Goal: Task Accomplishment & Management: Complete application form

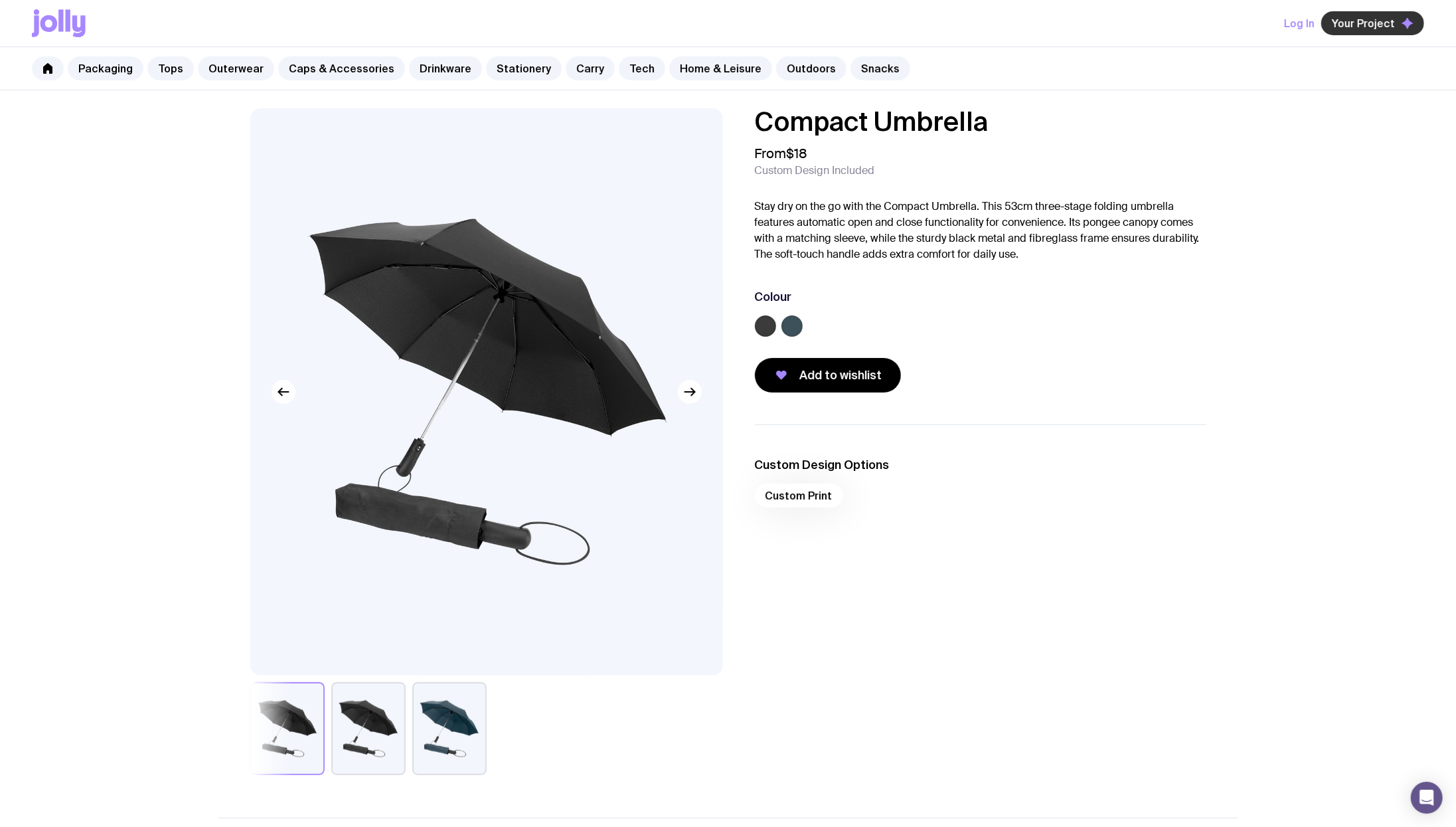
click at [1367, 20] on span "Your Project" at bounding box center [1364, 23] width 63 height 13
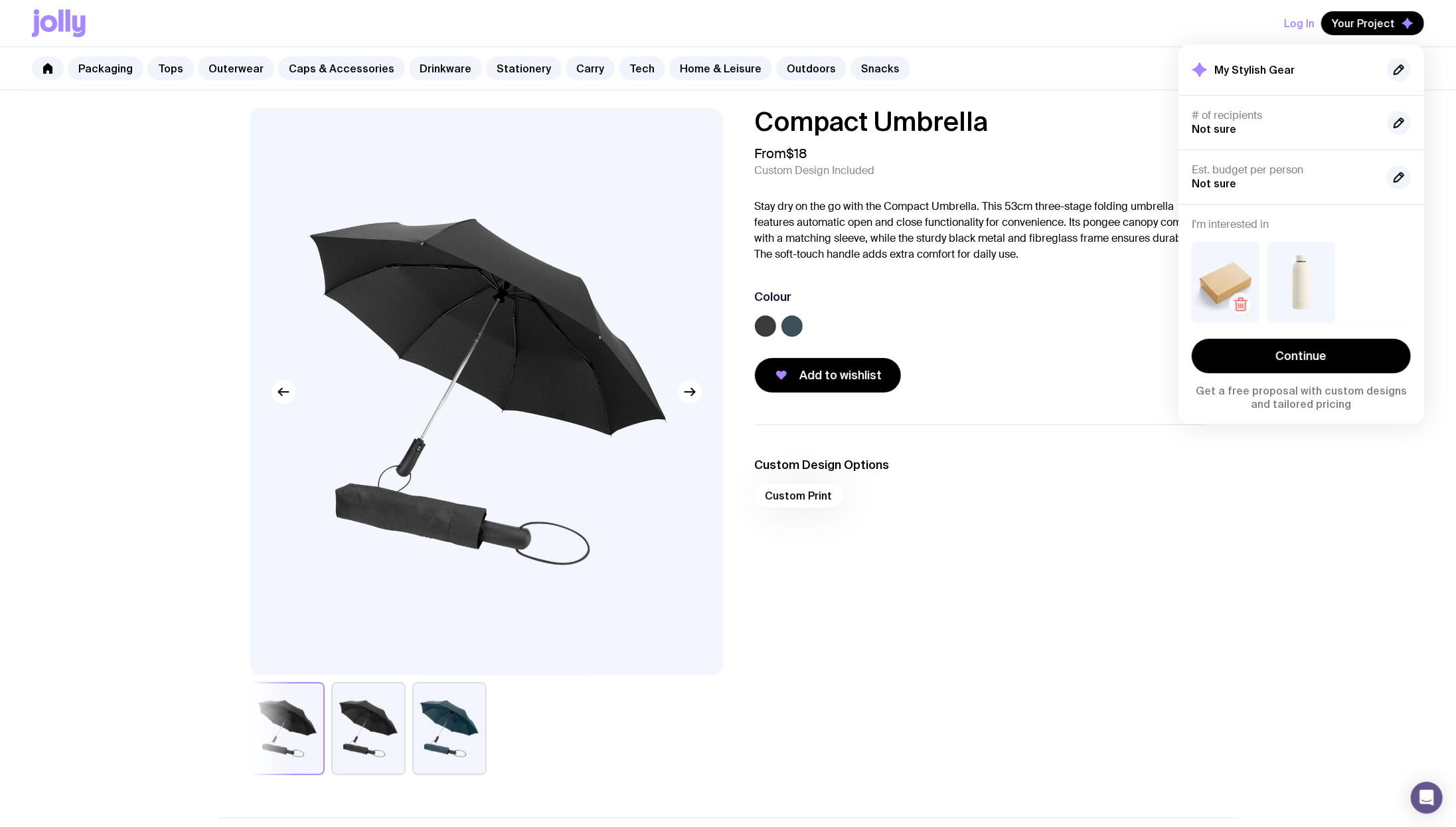
click at [1241, 307] on icon "button" at bounding box center [1241, 304] width 16 height 16
click at [846, 375] on span "Add to wishlist" at bounding box center [841, 375] width 83 height 16
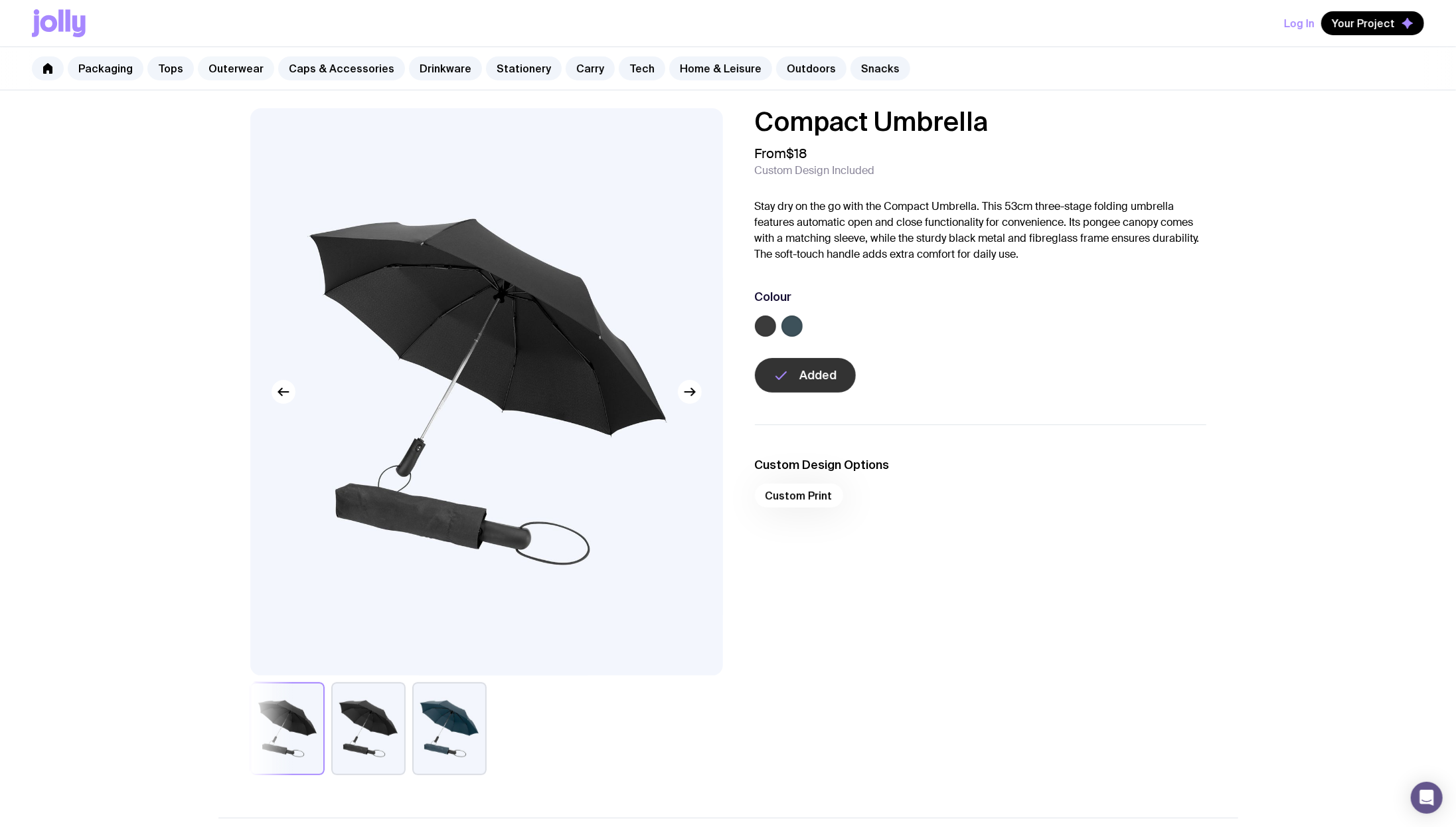
click at [222, 68] on link "Outerwear" at bounding box center [236, 67] width 76 height 24
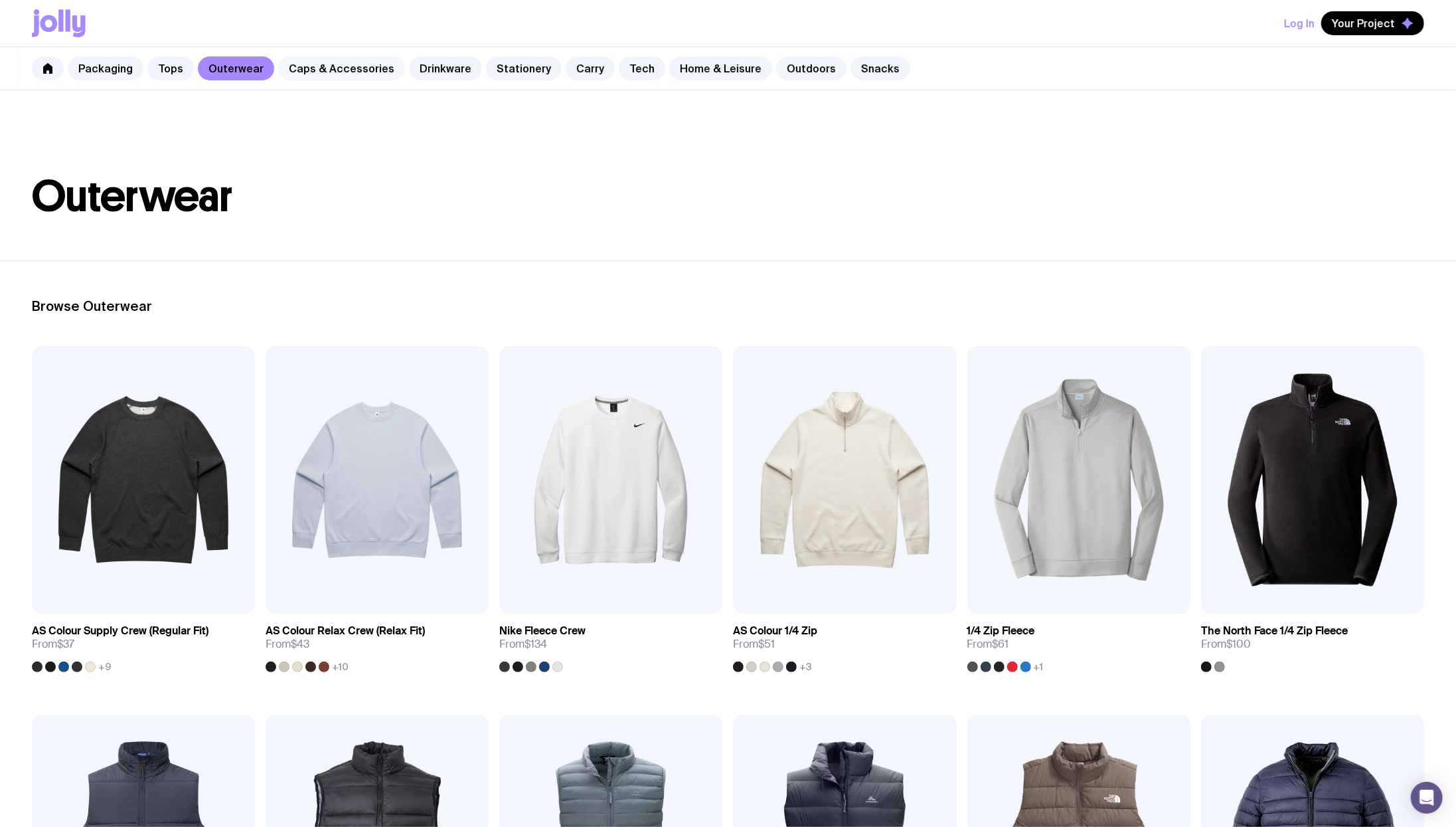
click at [340, 73] on link "Caps & Accessories" at bounding box center [342, 67] width 127 height 24
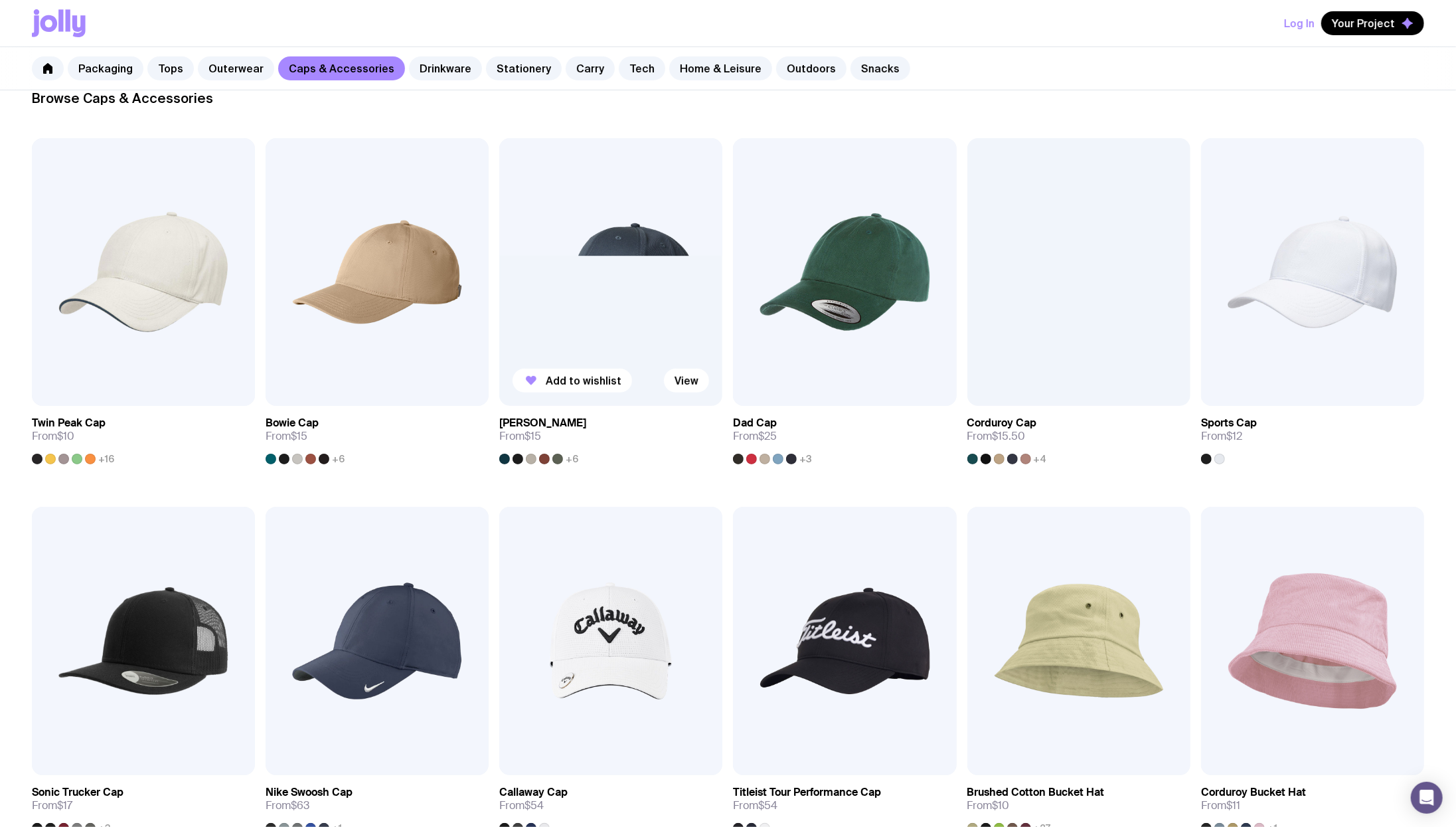
scroll to position [223, 0]
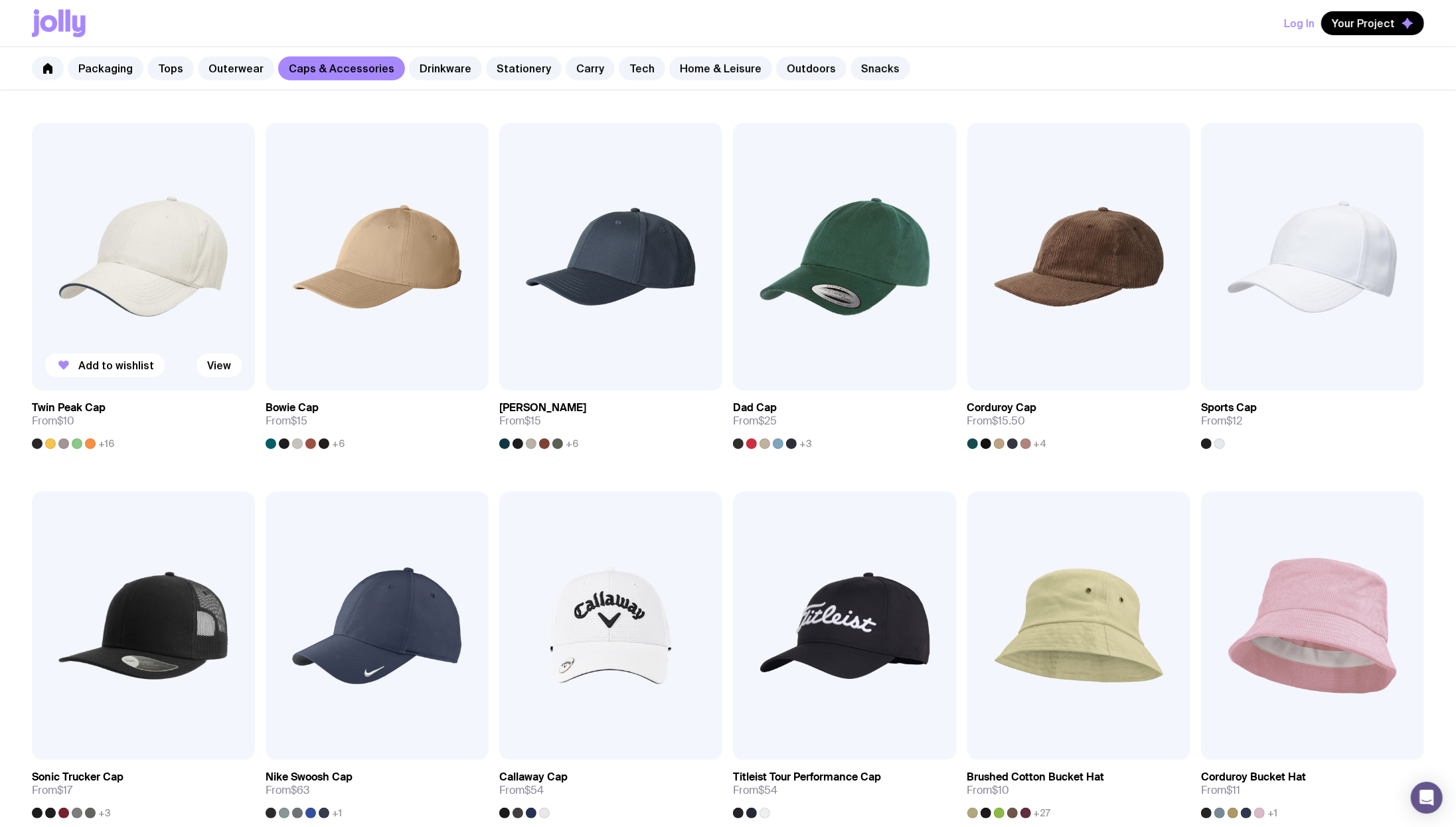
click at [146, 213] on img at bounding box center [143, 256] width 223 height 268
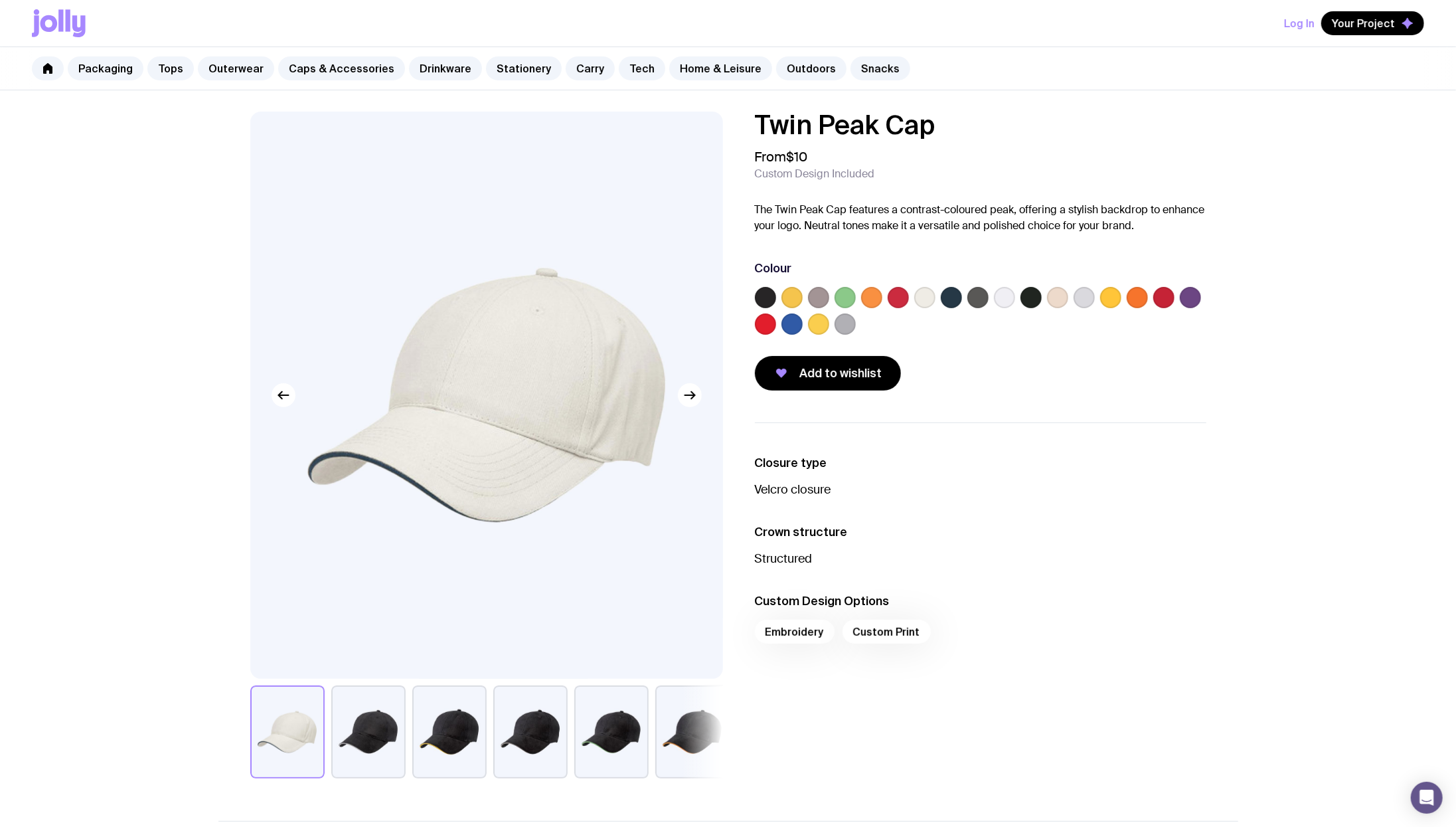
click at [607, 722] on button "button" at bounding box center [611, 732] width 74 height 93
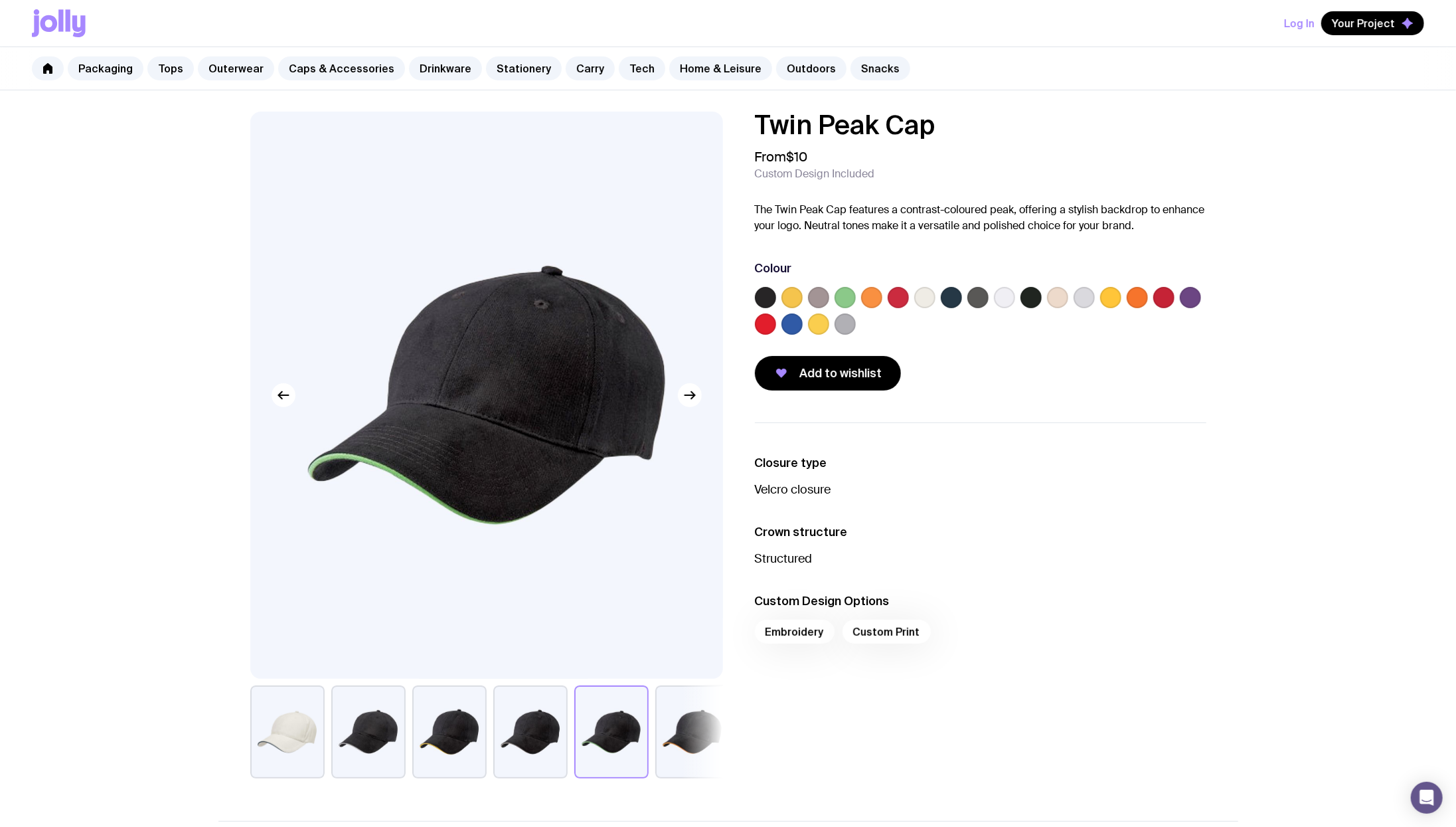
click at [954, 293] on label at bounding box center [951, 297] width 21 height 21
click at [0, 0] on input "radio" at bounding box center [0, 0] width 0 height 0
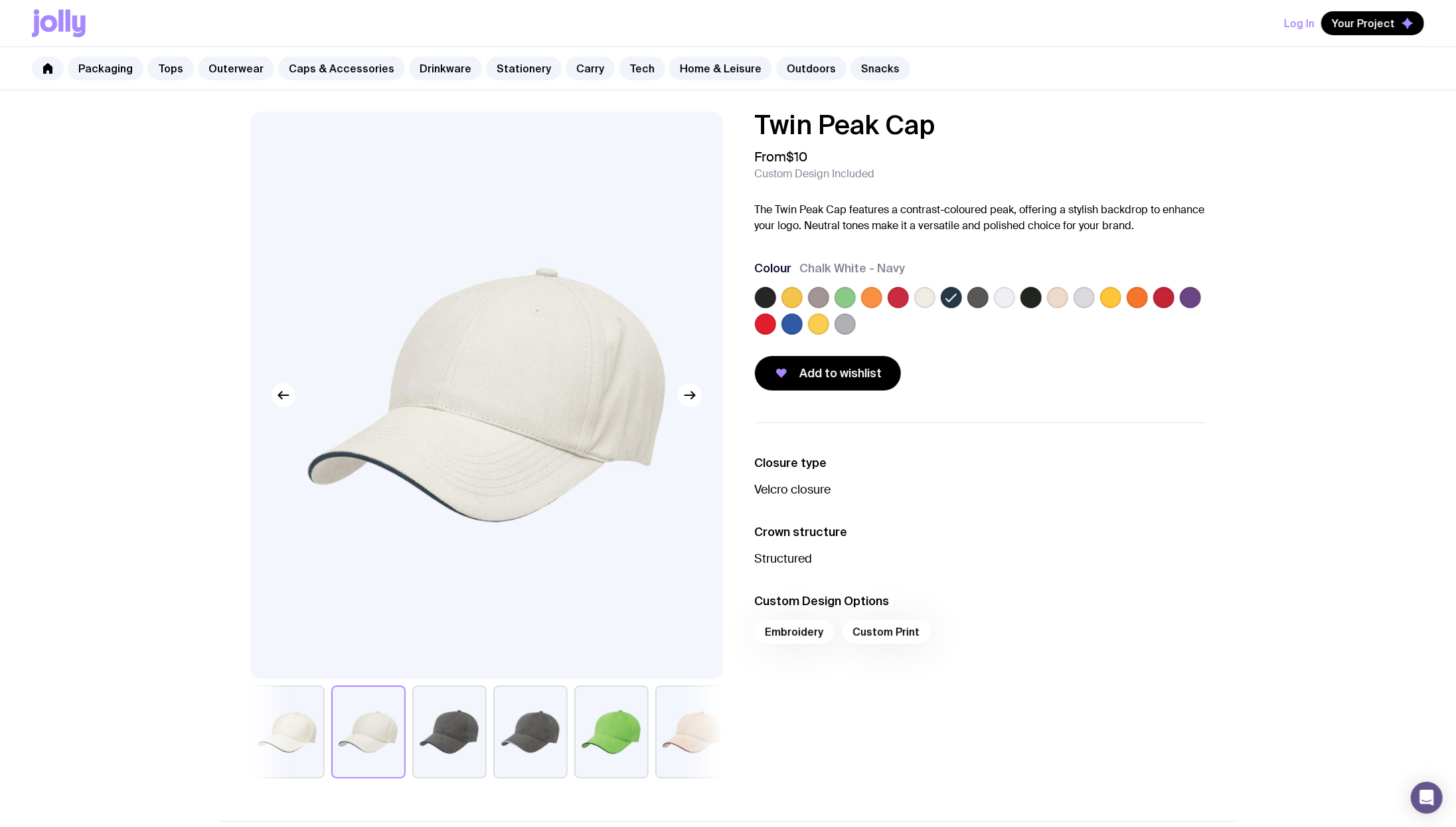
click at [953, 298] on icon at bounding box center [951, 297] width 16 height 16
click at [0, 0] on input "radio" at bounding box center [0, 0] width 0 height 0
click at [979, 298] on label at bounding box center [978, 297] width 21 height 21
click at [0, 0] on input "radio" at bounding box center [0, 0] width 0 height 0
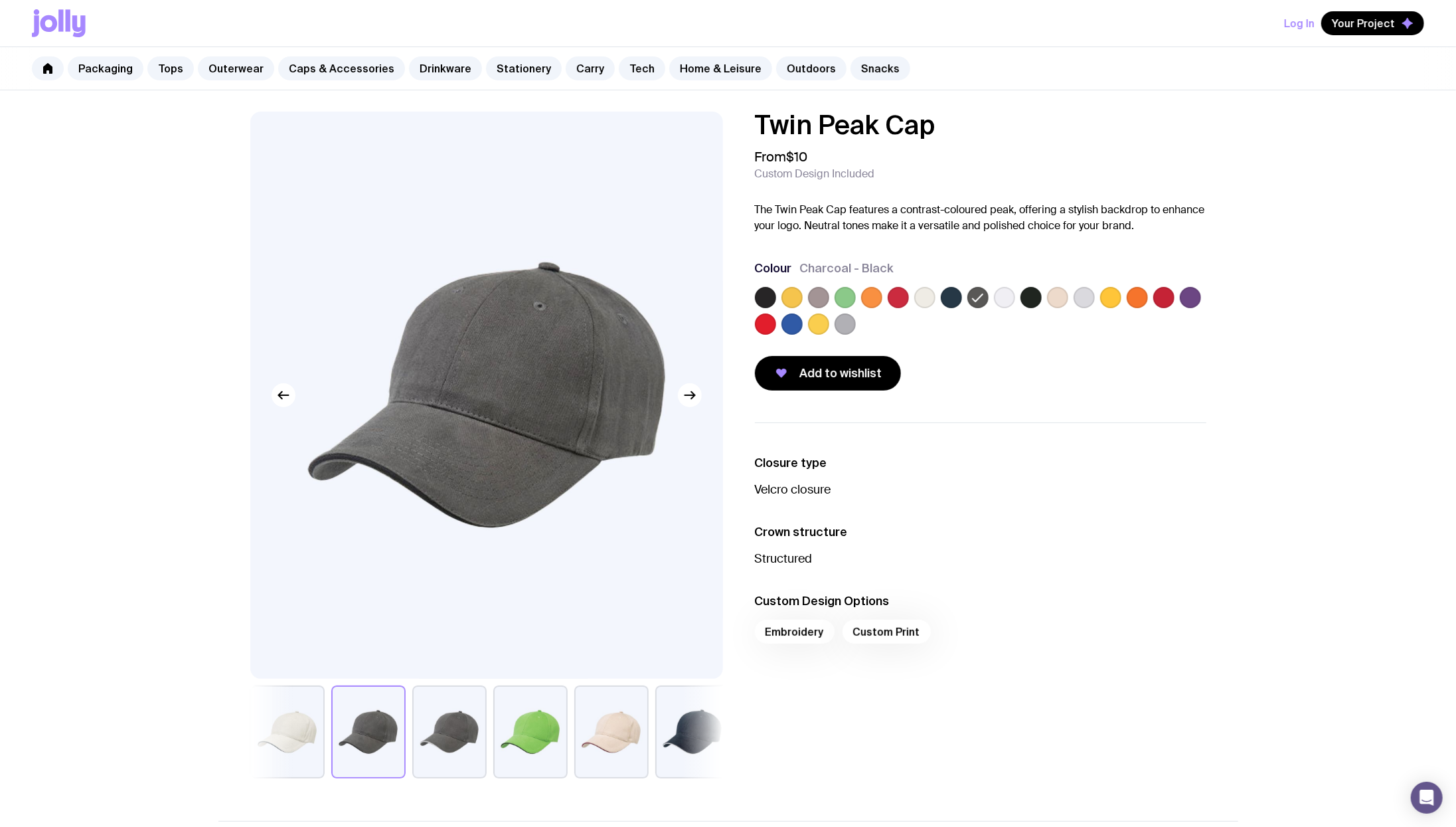
click at [1040, 299] on label at bounding box center [1031, 297] width 21 height 21
click at [0, 0] on input "radio" at bounding box center [0, 0] width 0 height 0
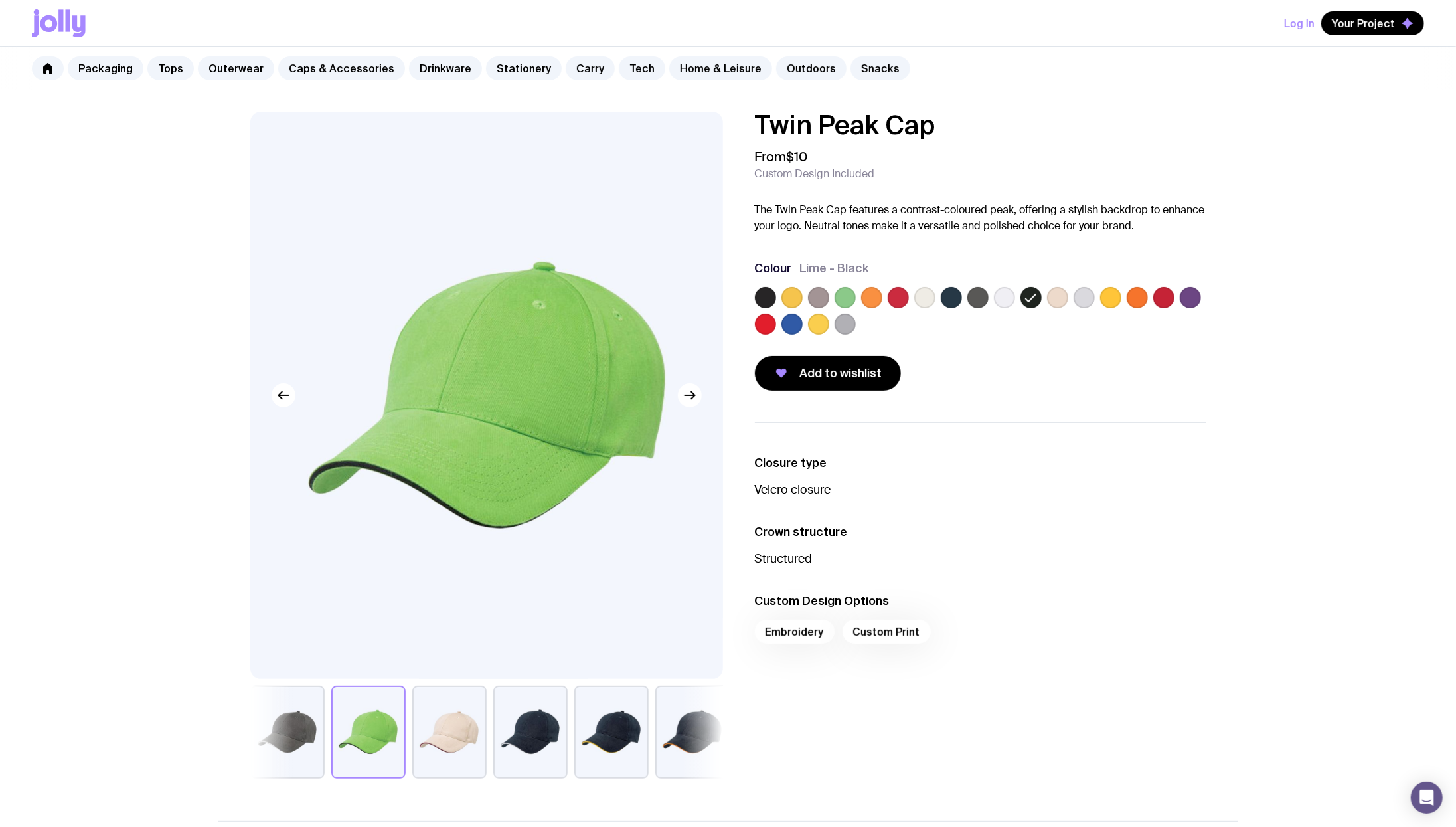
click at [924, 298] on label at bounding box center [924, 297] width 21 height 21
click at [0, 0] on input "radio" at bounding box center [0, 0] width 0 height 0
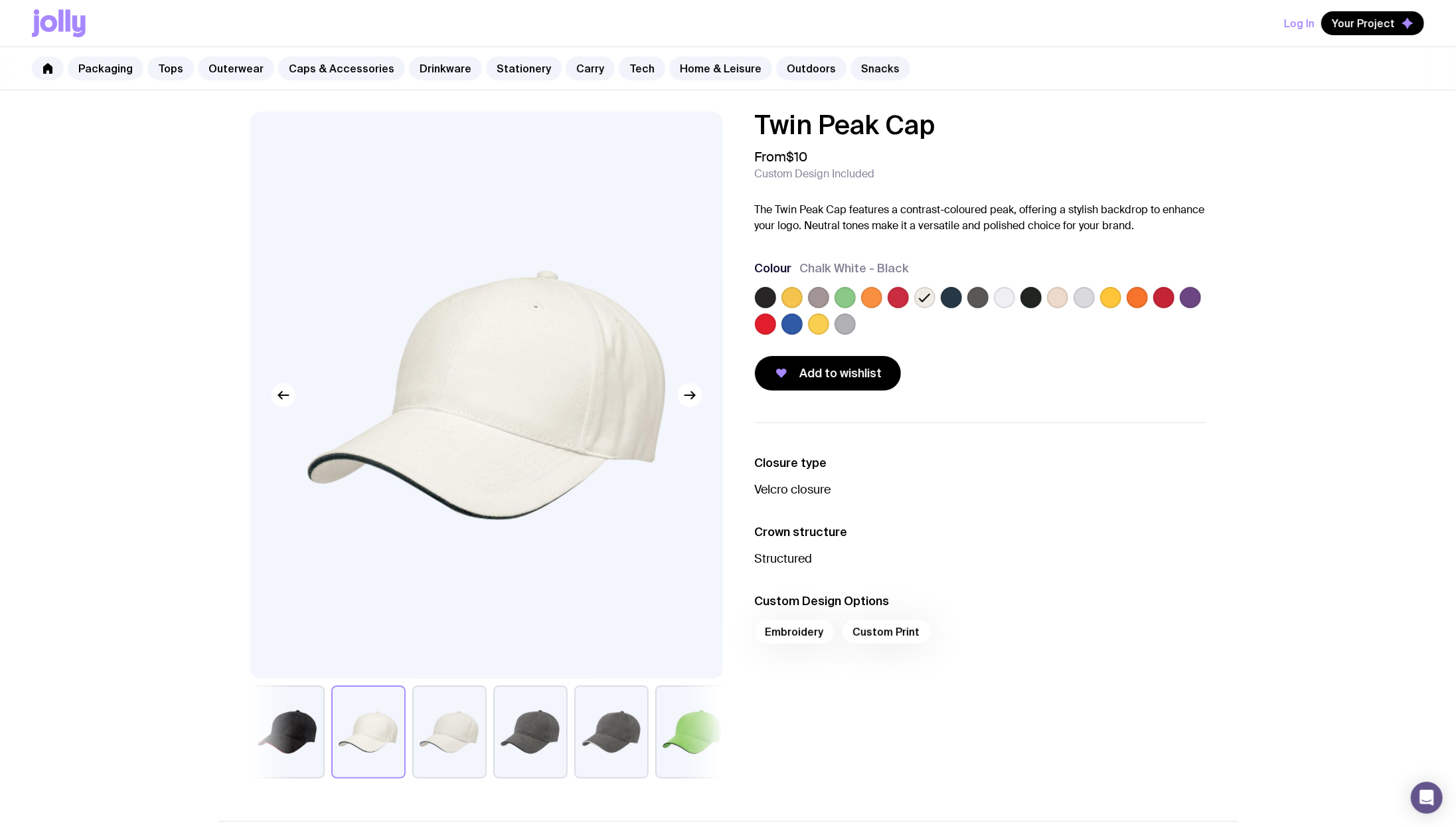
click at [957, 301] on label at bounding box center [951, 297] width 21 height 21
click at [0, 0] on input "radio" at bounding box center [0, 0] width 0 height 0
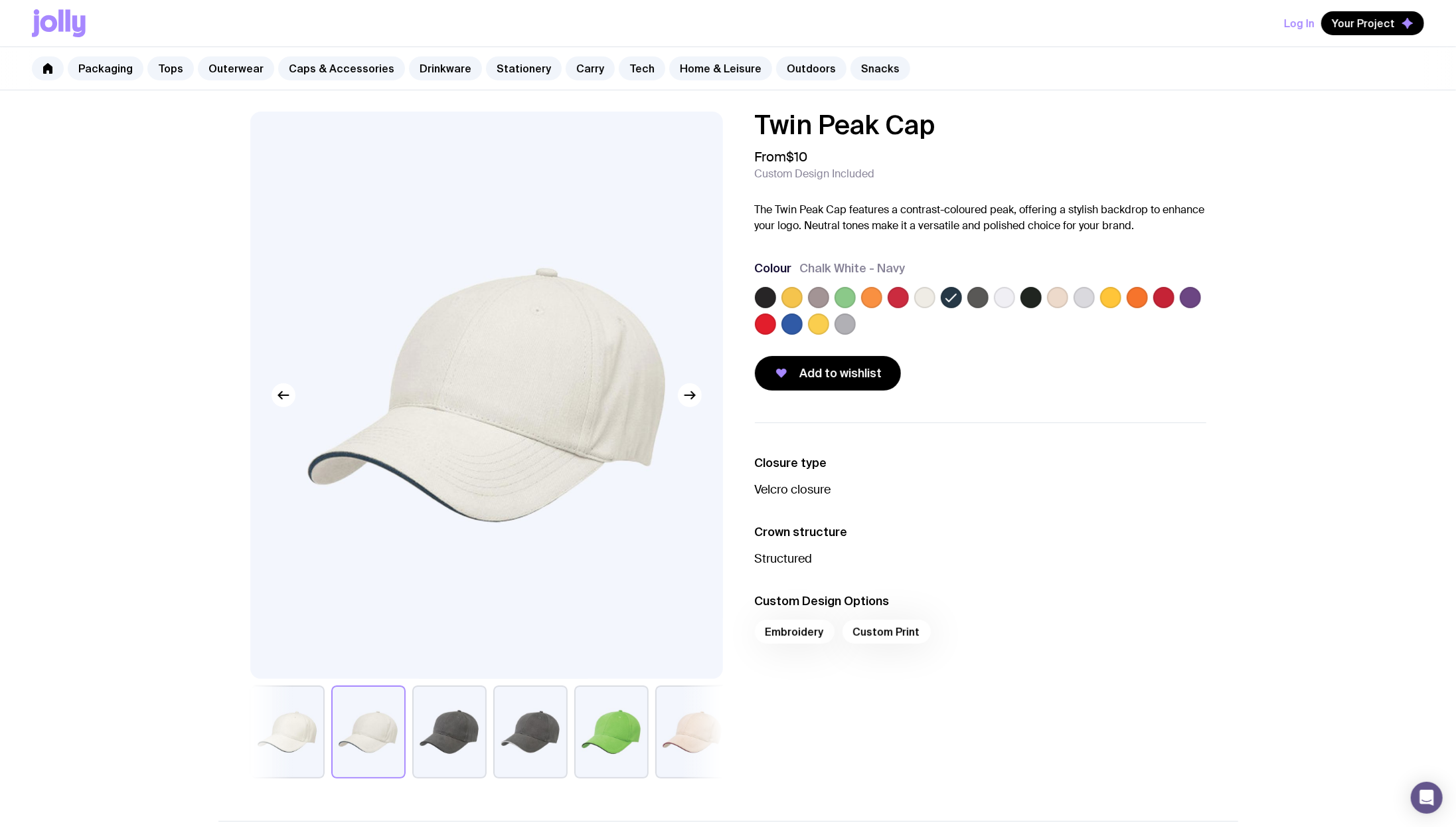
click at [978, 300] on label at bounding box center [978, 297] width 21 height 21
click at [0, 0] on input "radio" at bounding box center [0, 0] width 0 height 0
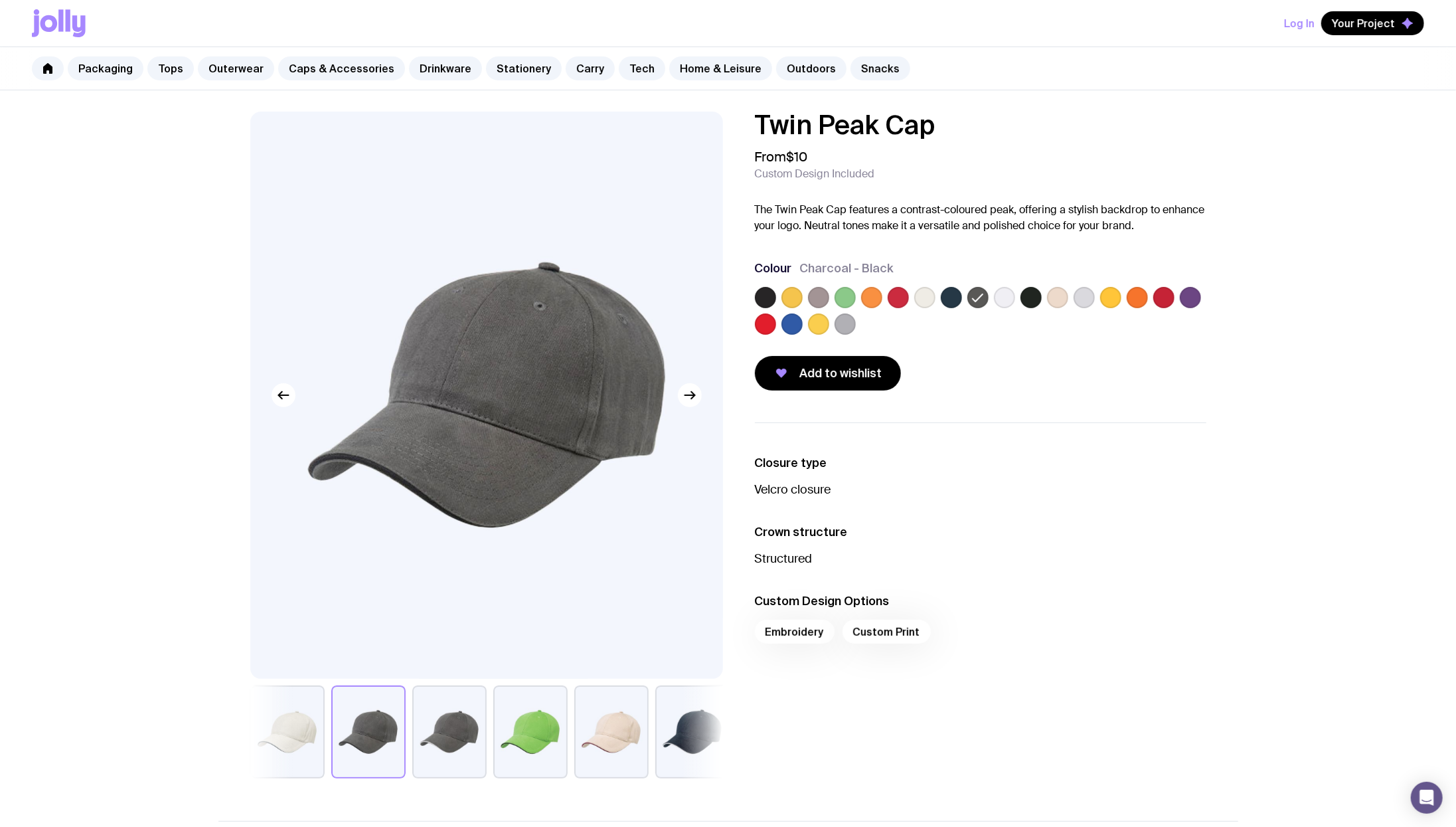
click at [999, 300] on label at bounding box center [1004, 297] width 21 height 21
click at [0, 0] on input "radio" at bounding box center [0, 0] width 0 height 0
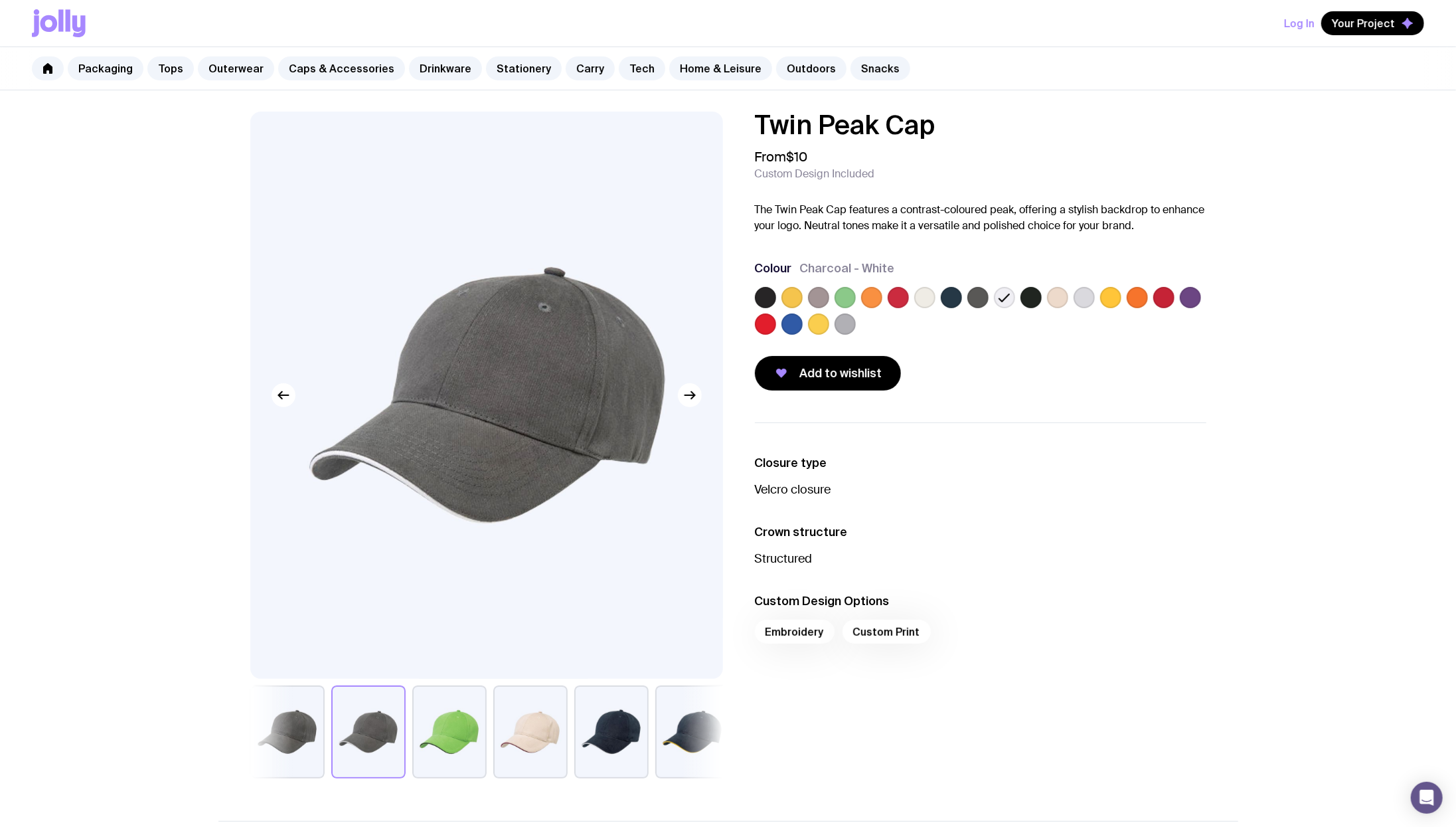
click at [849, 327] on label at bounding box center [846, 324] width 21 height 21
click at [0, 0] on input "radio" at bounding box center [0, 0] width 0 height 0
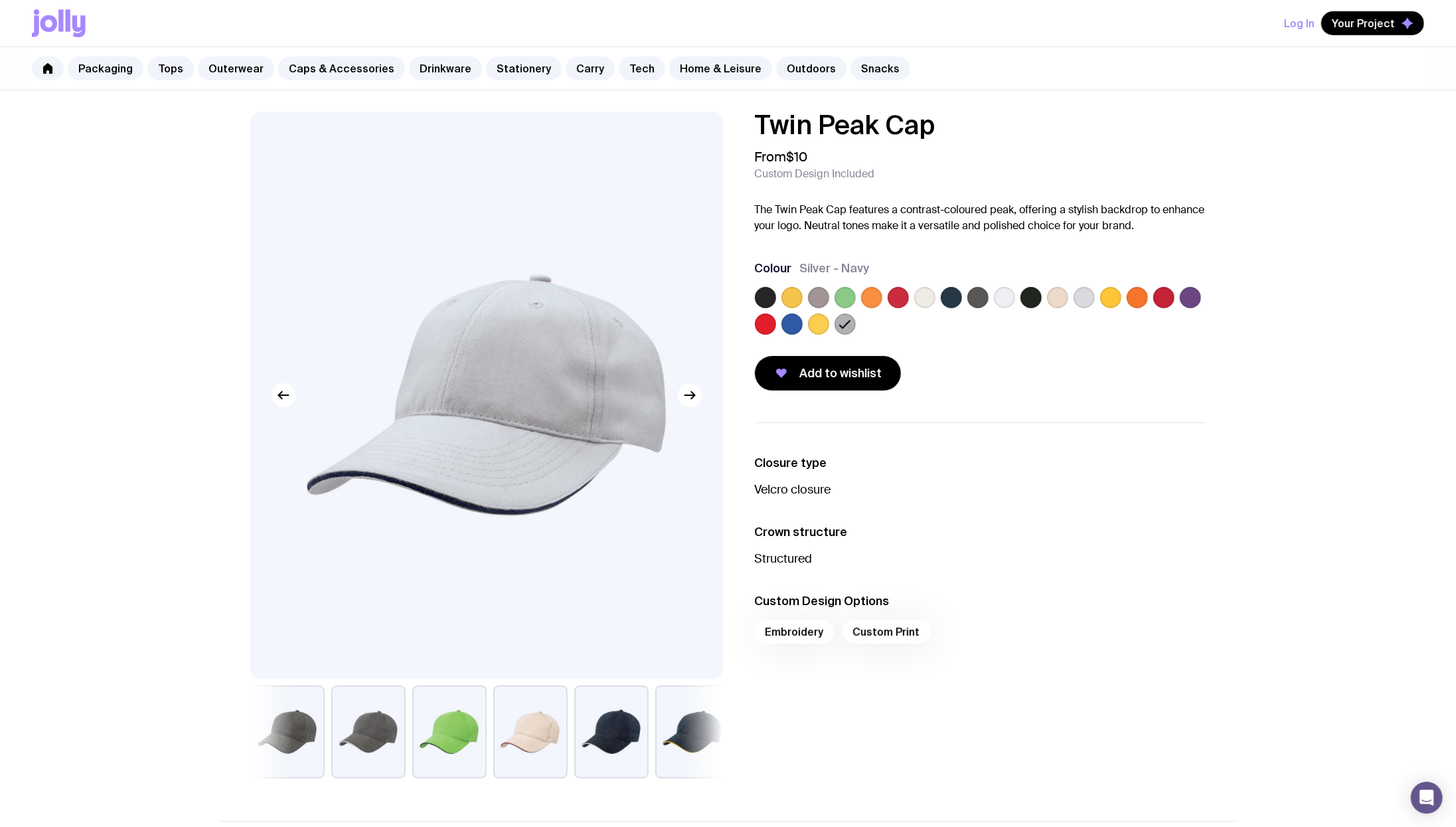
click at [769, 293] on label at bounding box center [766, 297] width 21 height 21
click at [0, 0] on input "radio" at bounding box center [0, 0] width 0 height 0
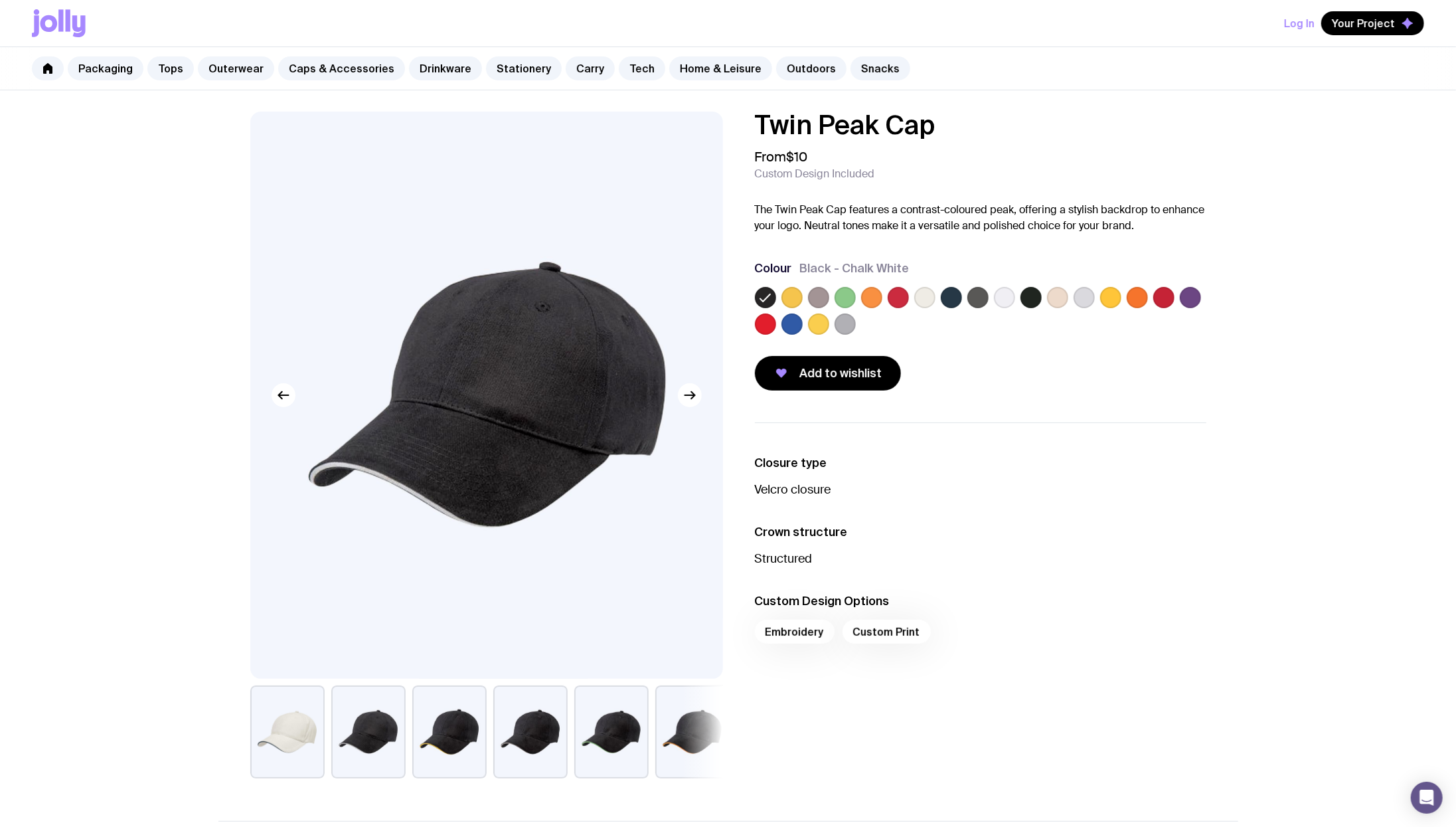
scroll to position [223, 0]
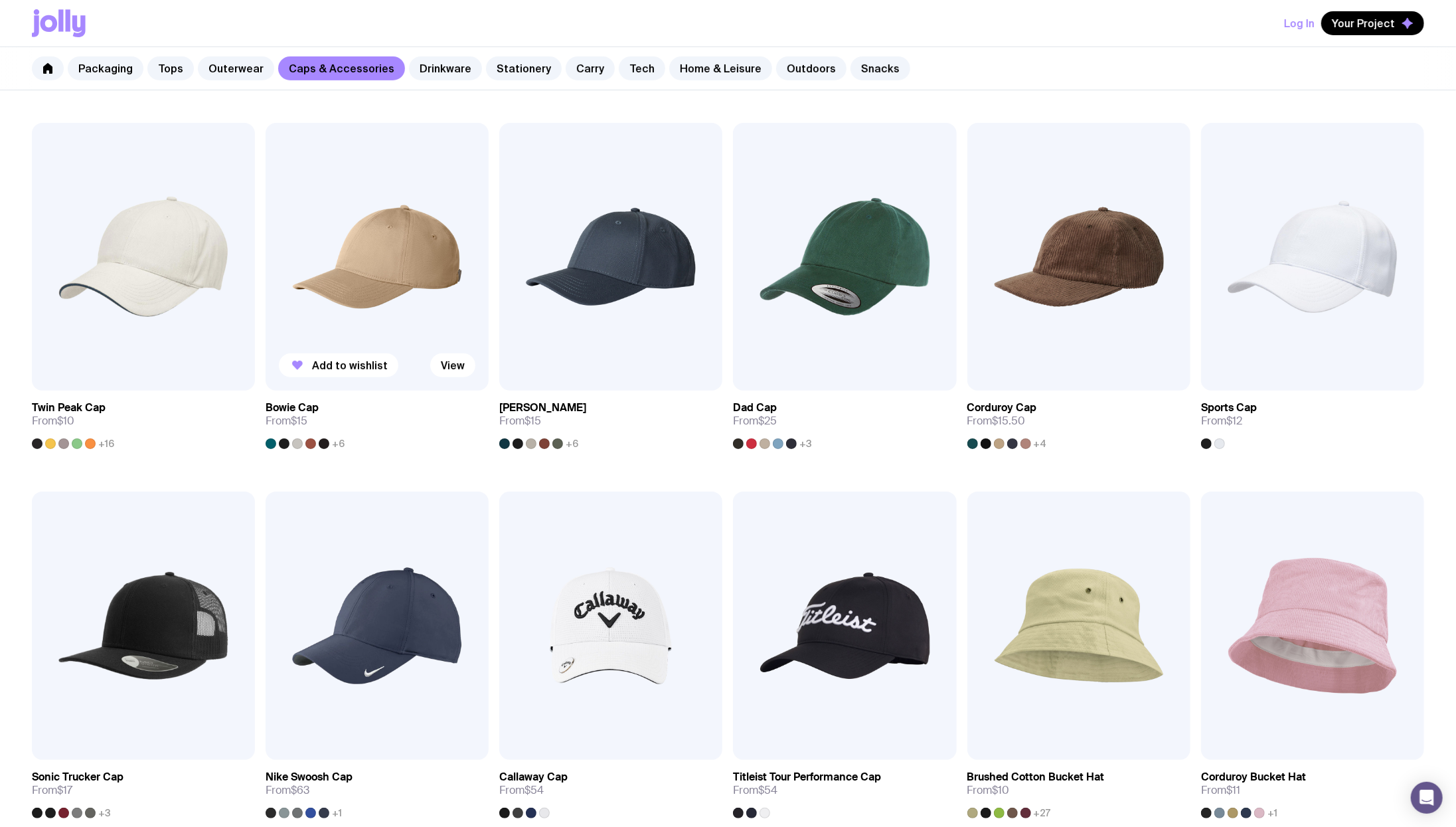
click at [412, 291] on img at bounding box center [377, 256] width 223 height 268
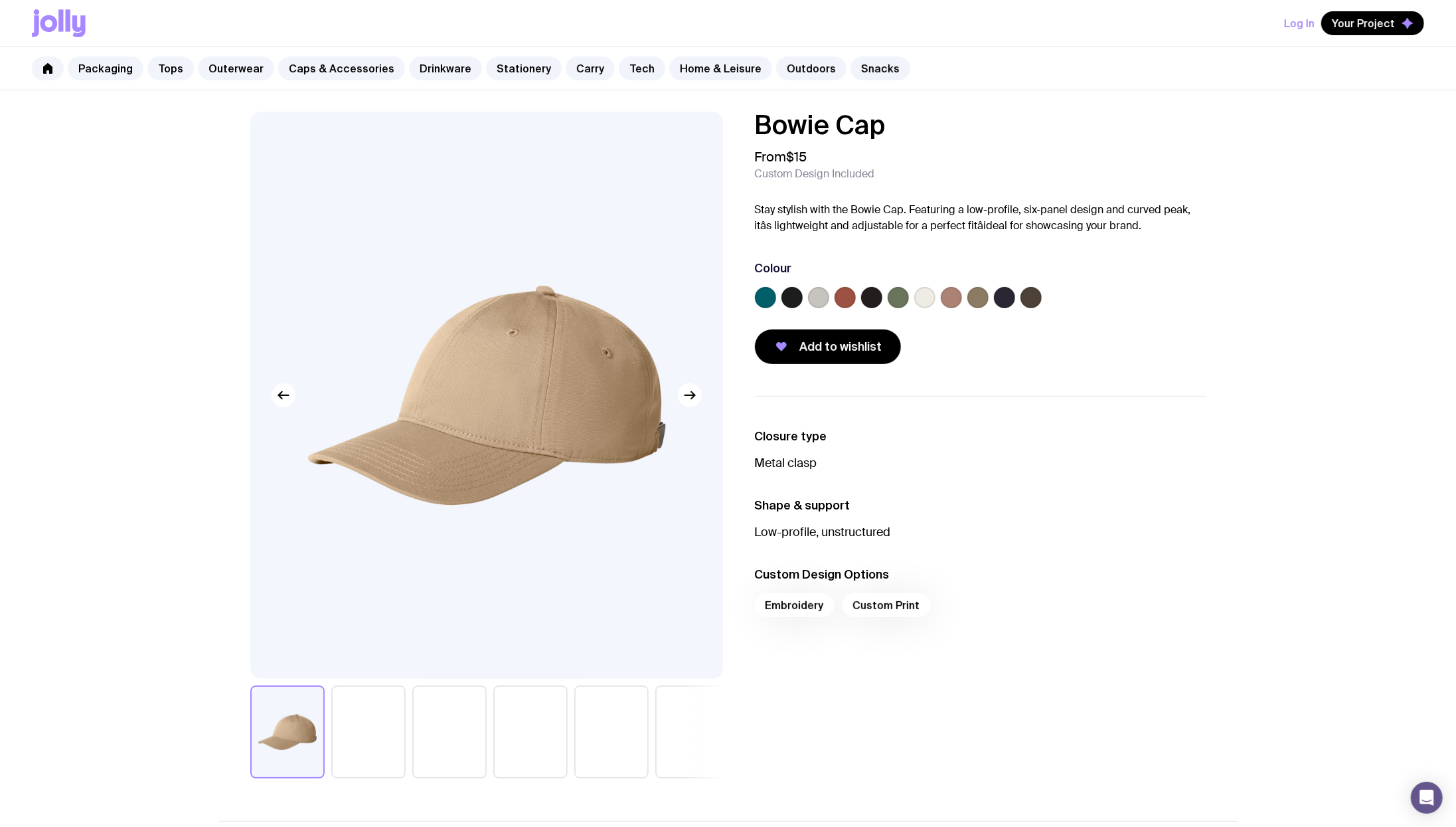
click at [1003, 293] on label at bounding box center [1004, 297] width 21 height 21
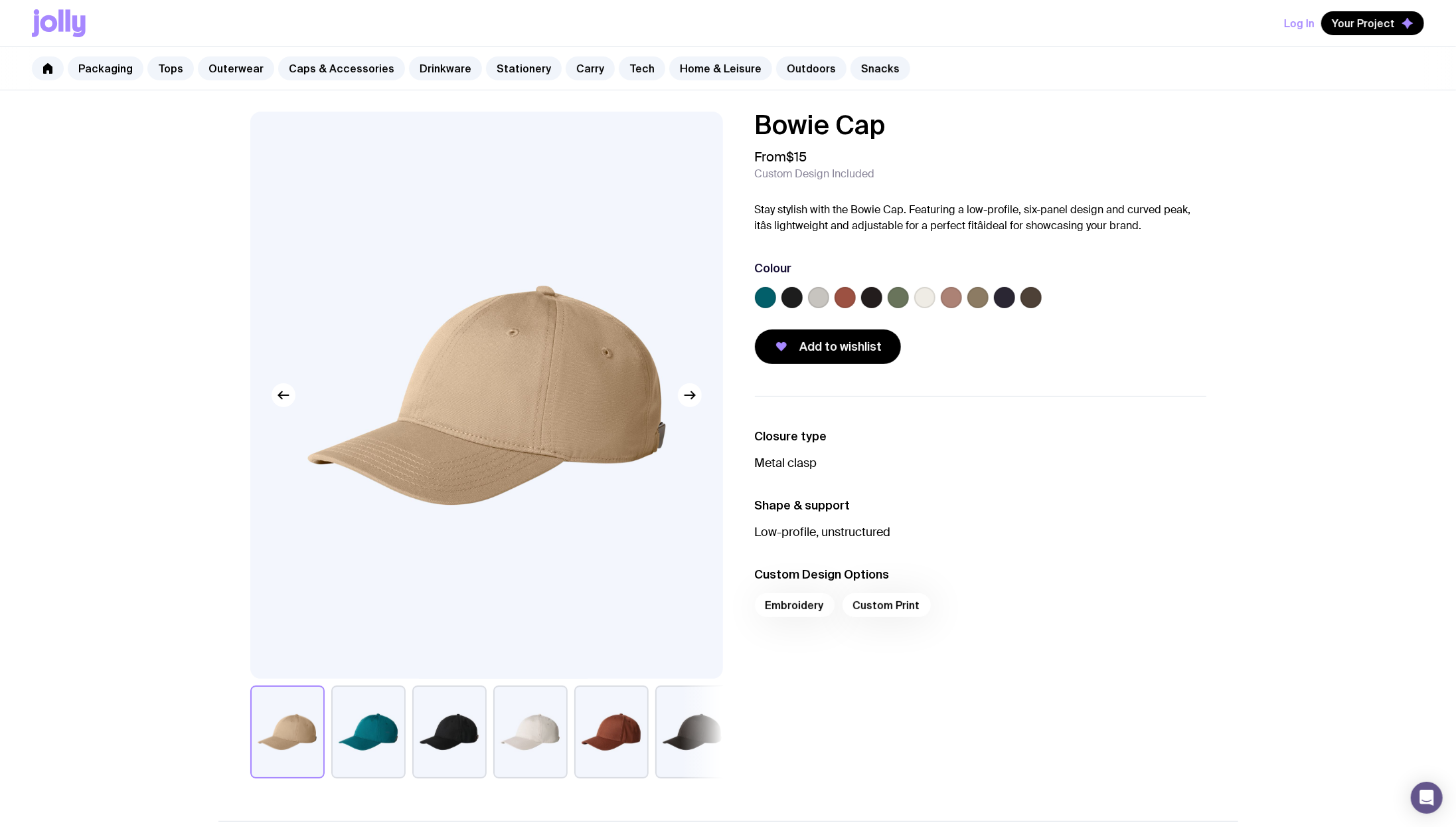
click at [0, 0] on input "radio" at bounding box center [0, 0] width 0 height 0
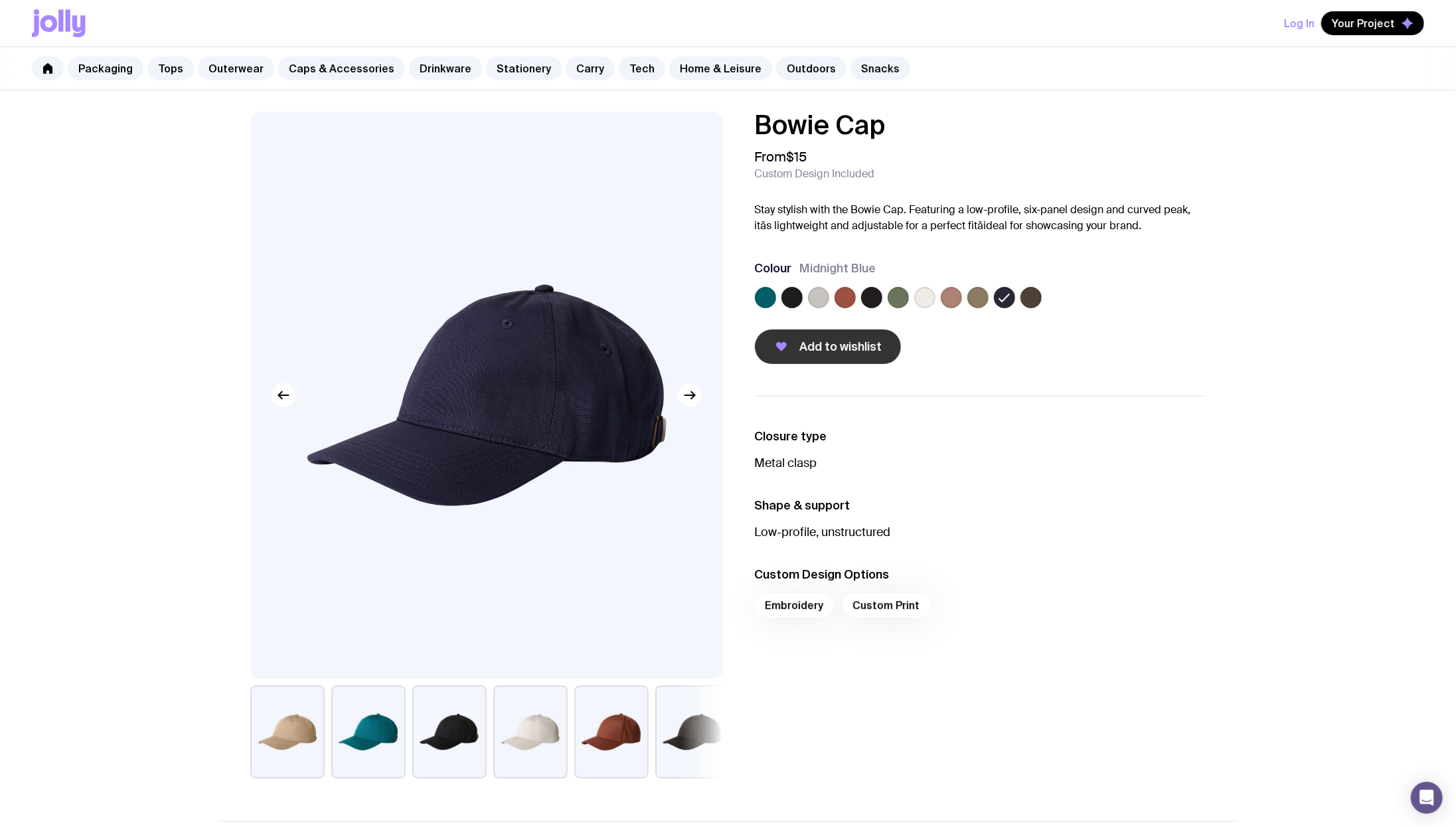
click at [875, 345] on span "Add to wishlist" at bounding box center [841, 347] width 83 height 16
click at [307, 71] on link "Caps & Accessories" at bounding box center [342, 67] width 127 height 24
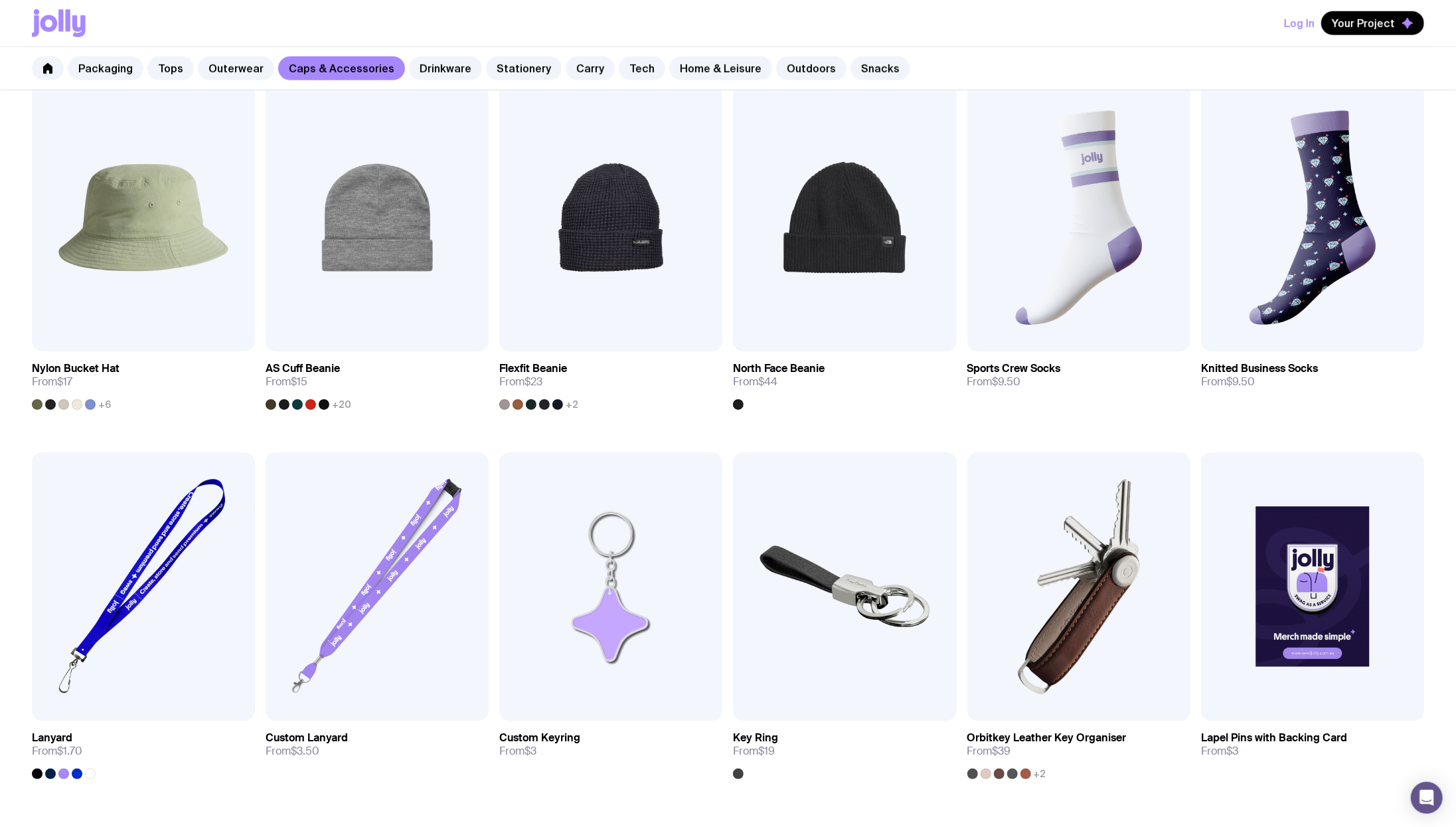
scroll to position [989, 0]
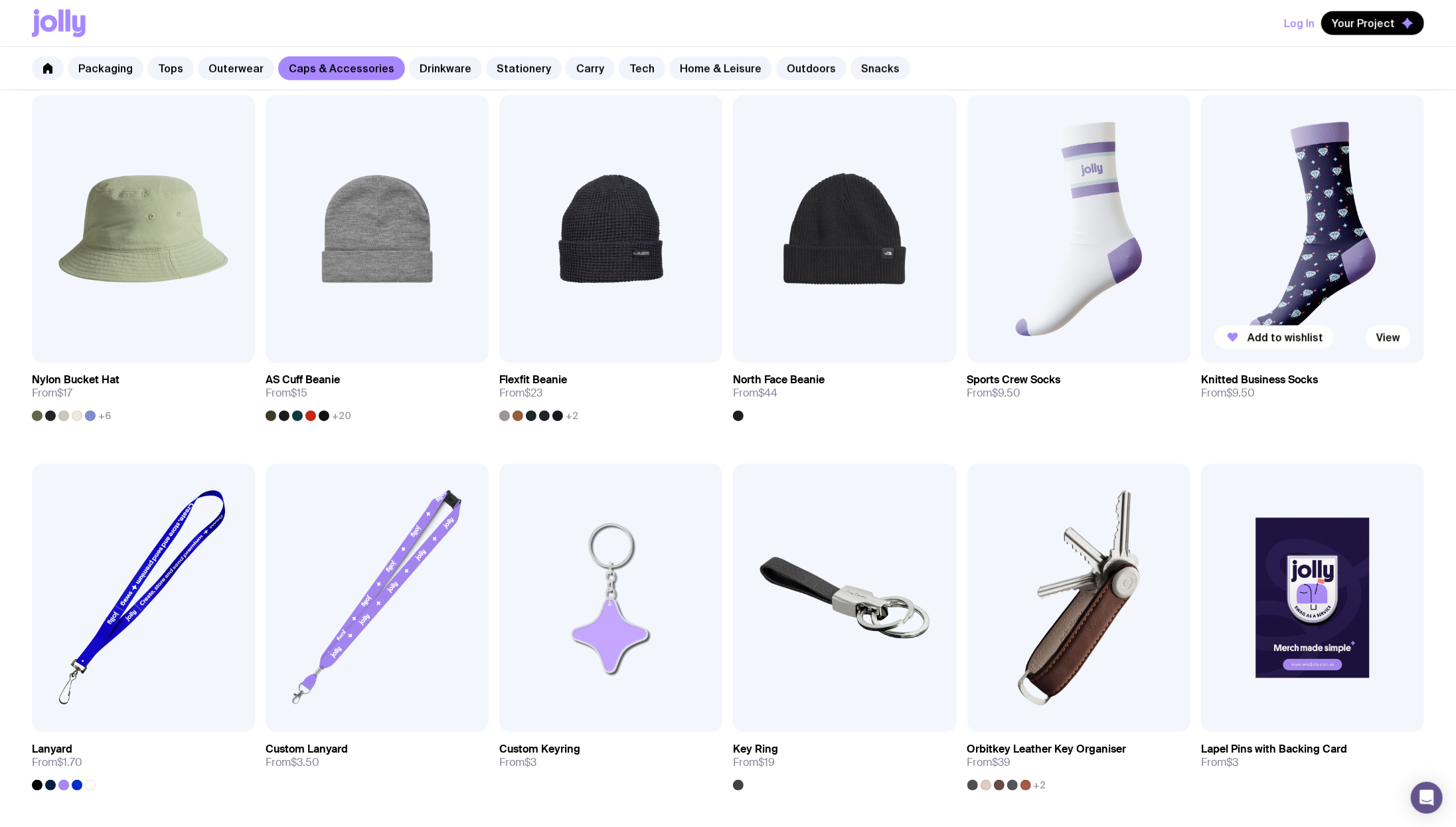
click at [1300, 266] on img at bounding box center [1313, 229] width 223 height 268
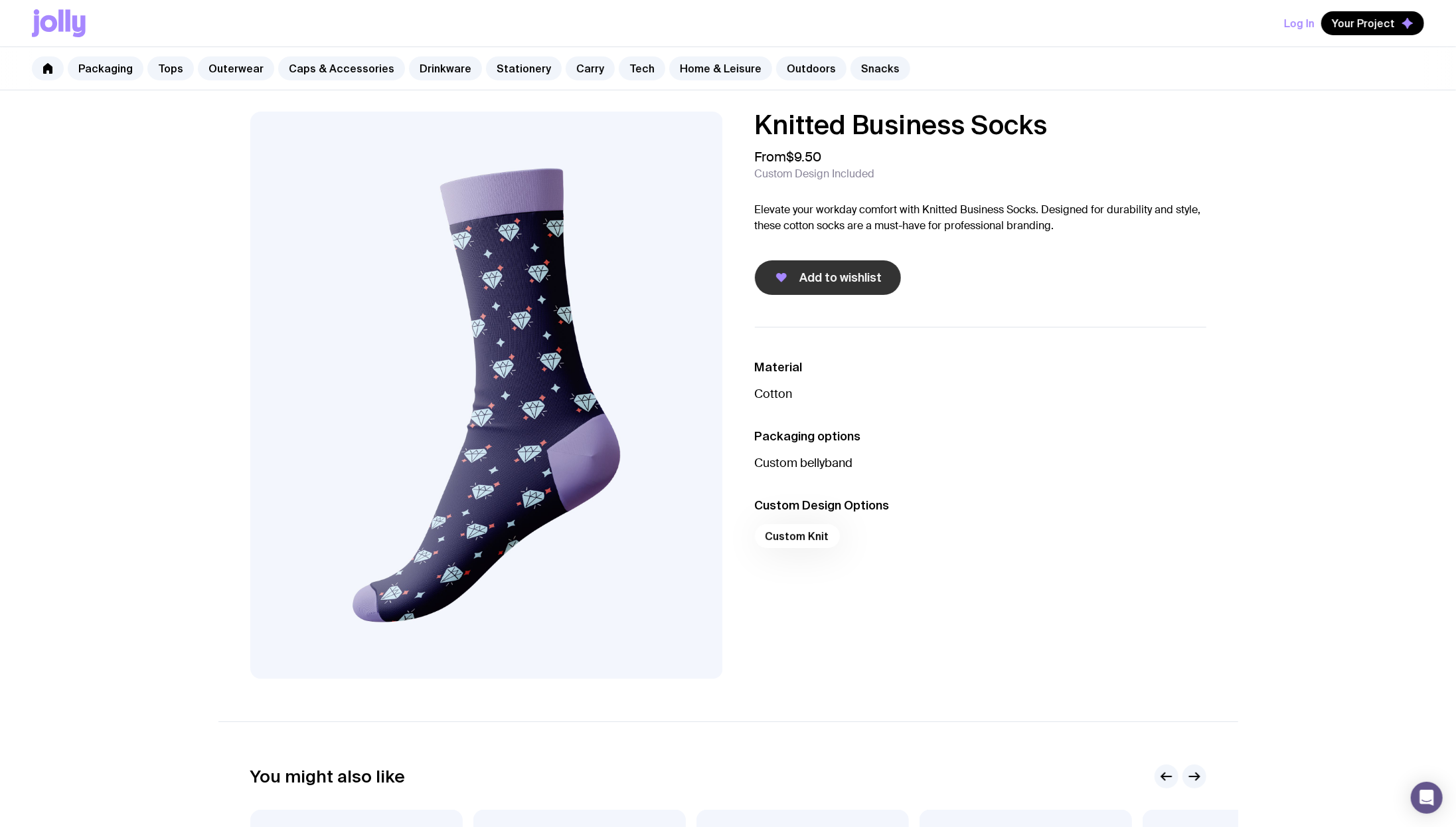
click at [862, 275] on span "Add to wishlist" at bounding box center [841, 277] width 83 height 16
click at [488, 74] on link "Stationery" at bounding box center [524, 67] width 76 height 24
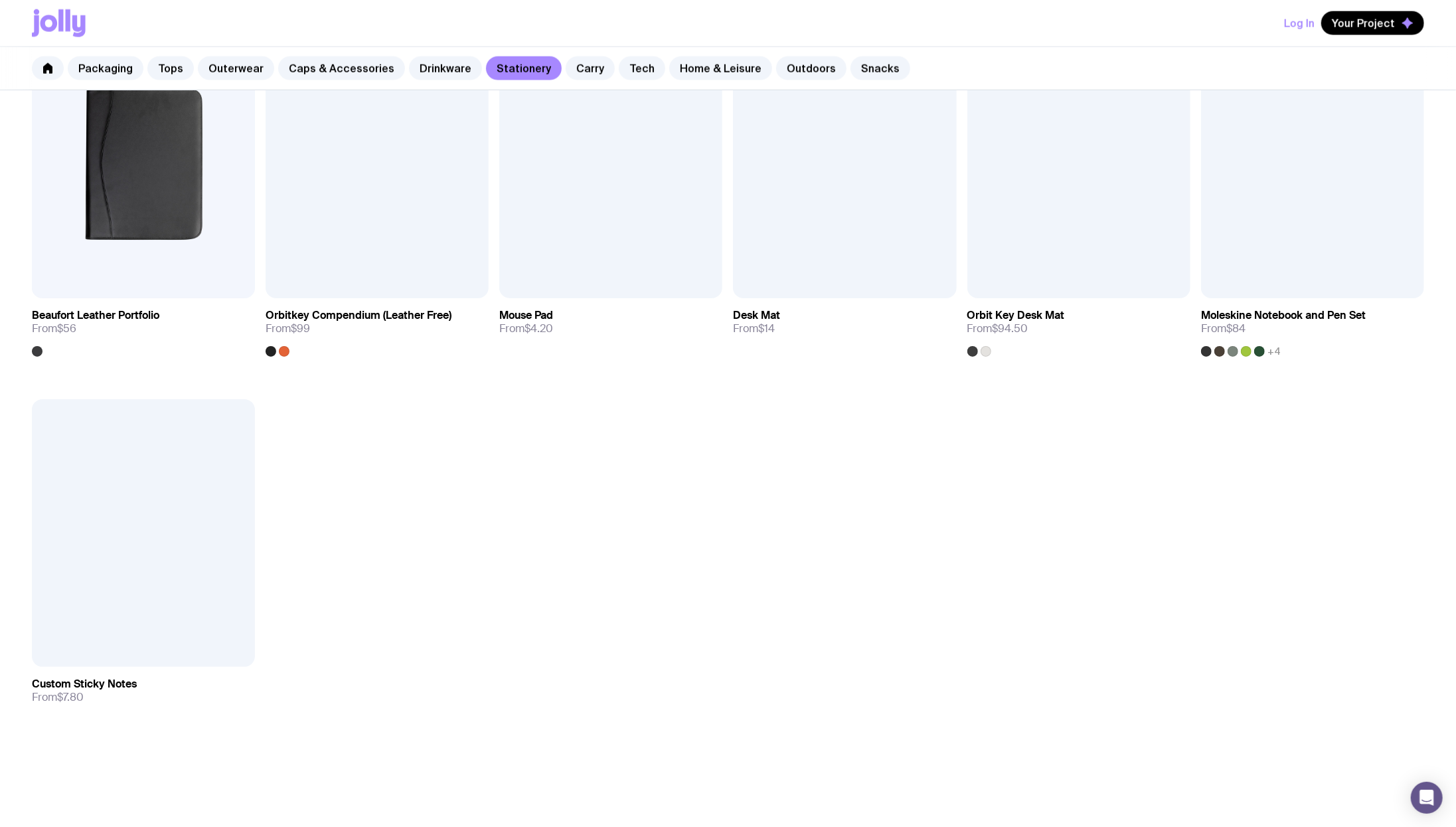
scroll to position [1536, 0]
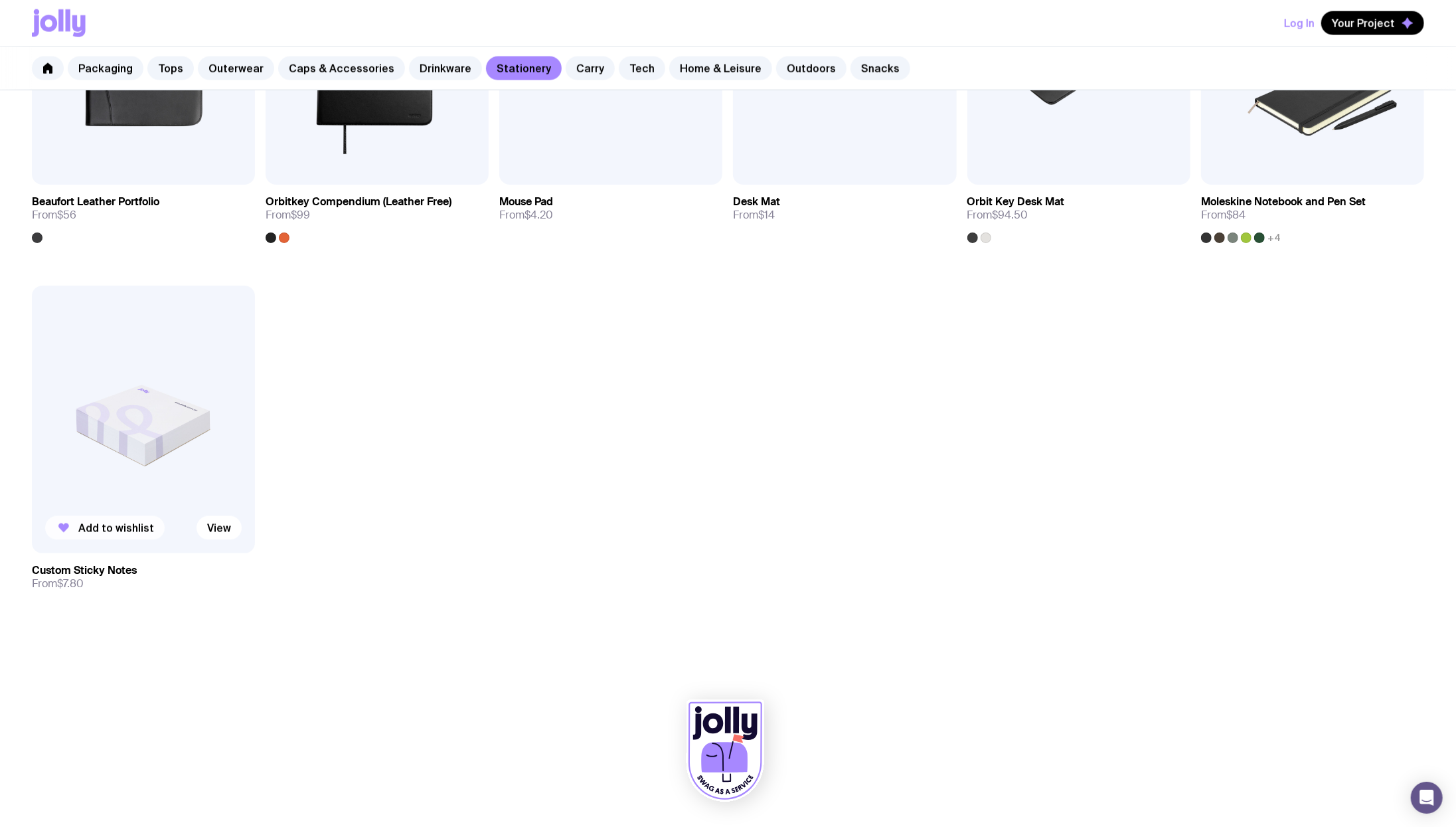
click at [114, 523] on span "Add to wishlist" at bounding box center [117, 528] width 76 height 13
click at [622, 66] on link "Tech" at bounding box center [642, 67] width 47 height 24
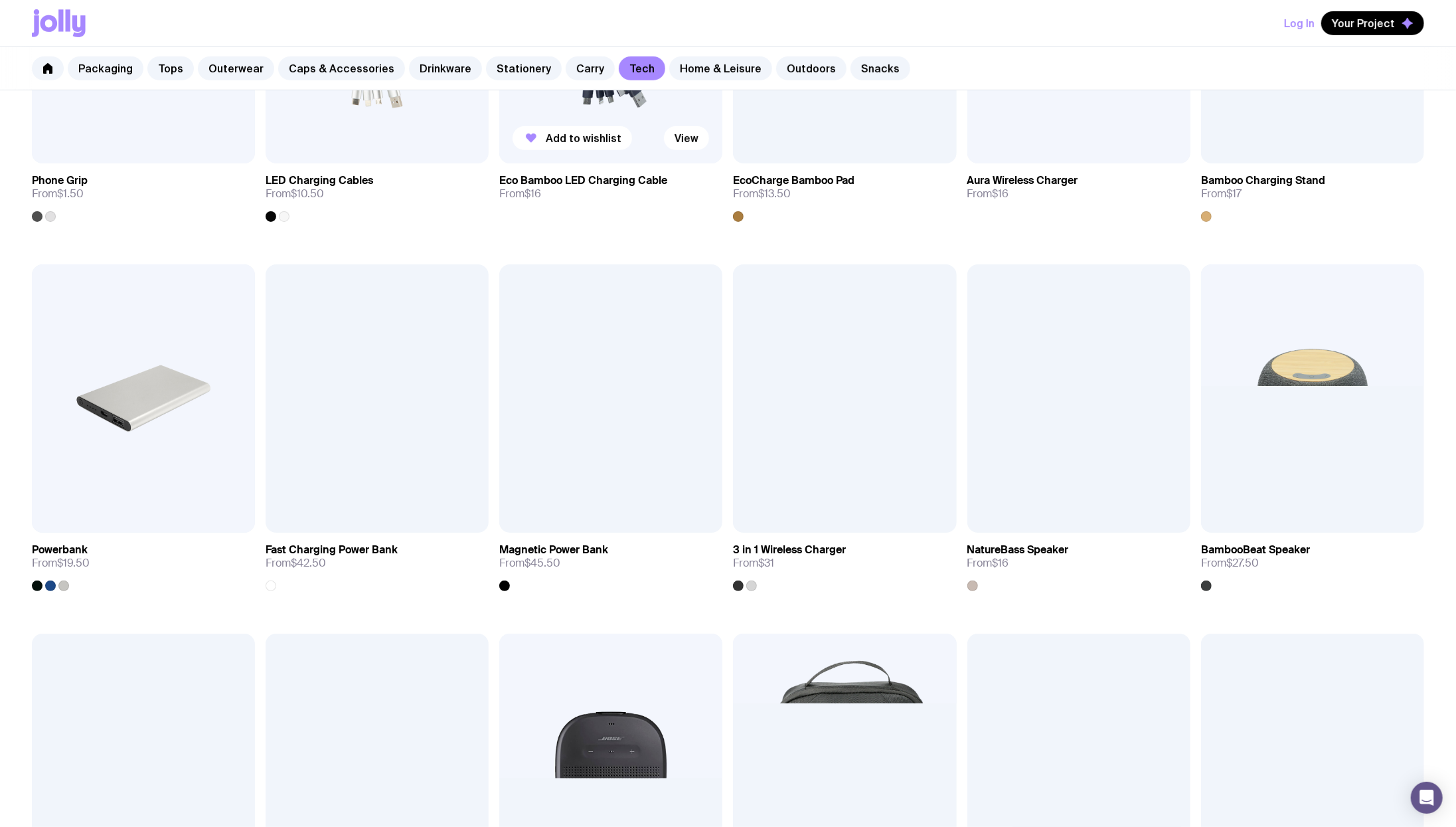
scroll to position [577, 0]
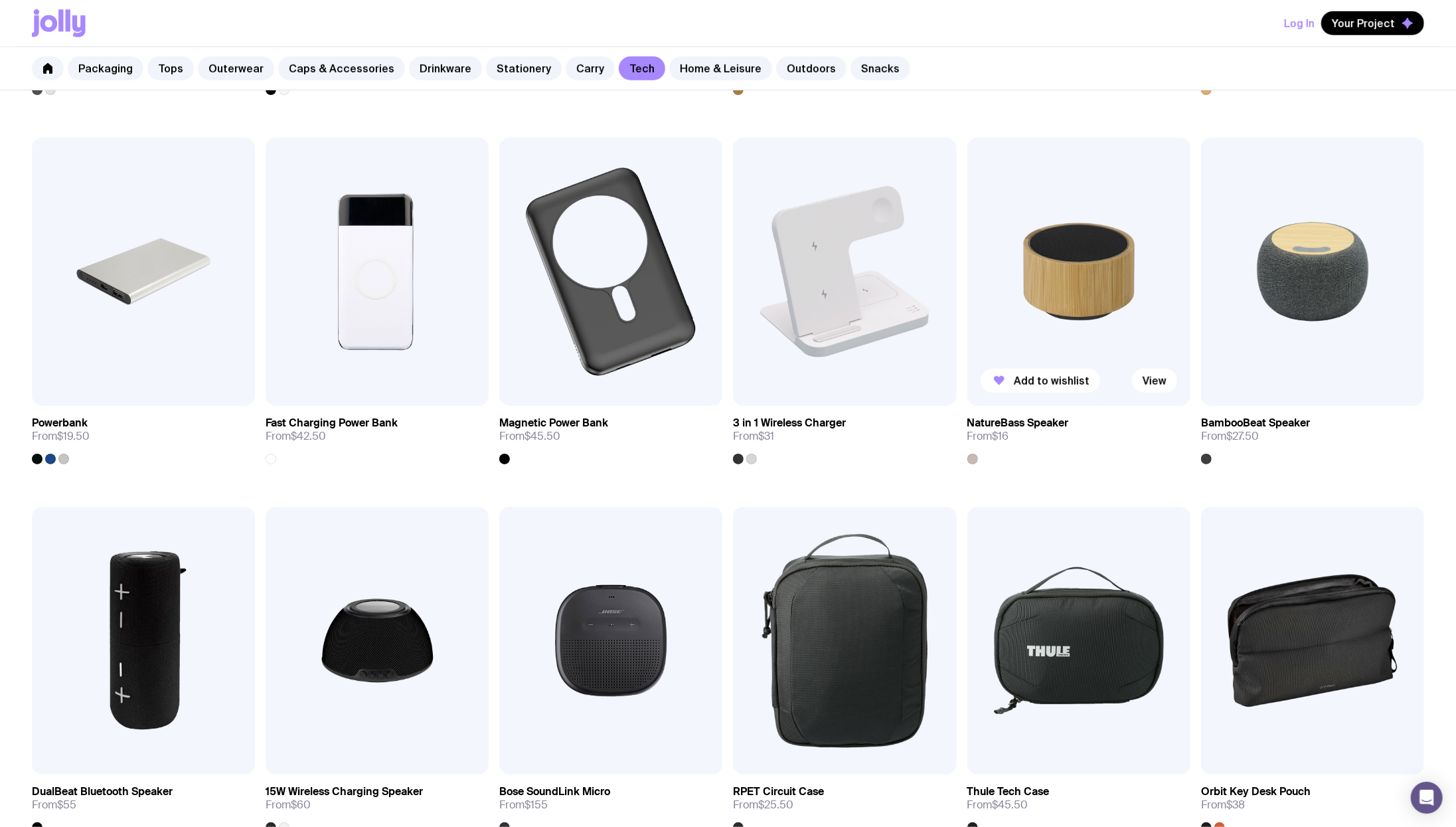
click at [1067, 301] on img at bounding box center [1078, 272] width 223 height 268
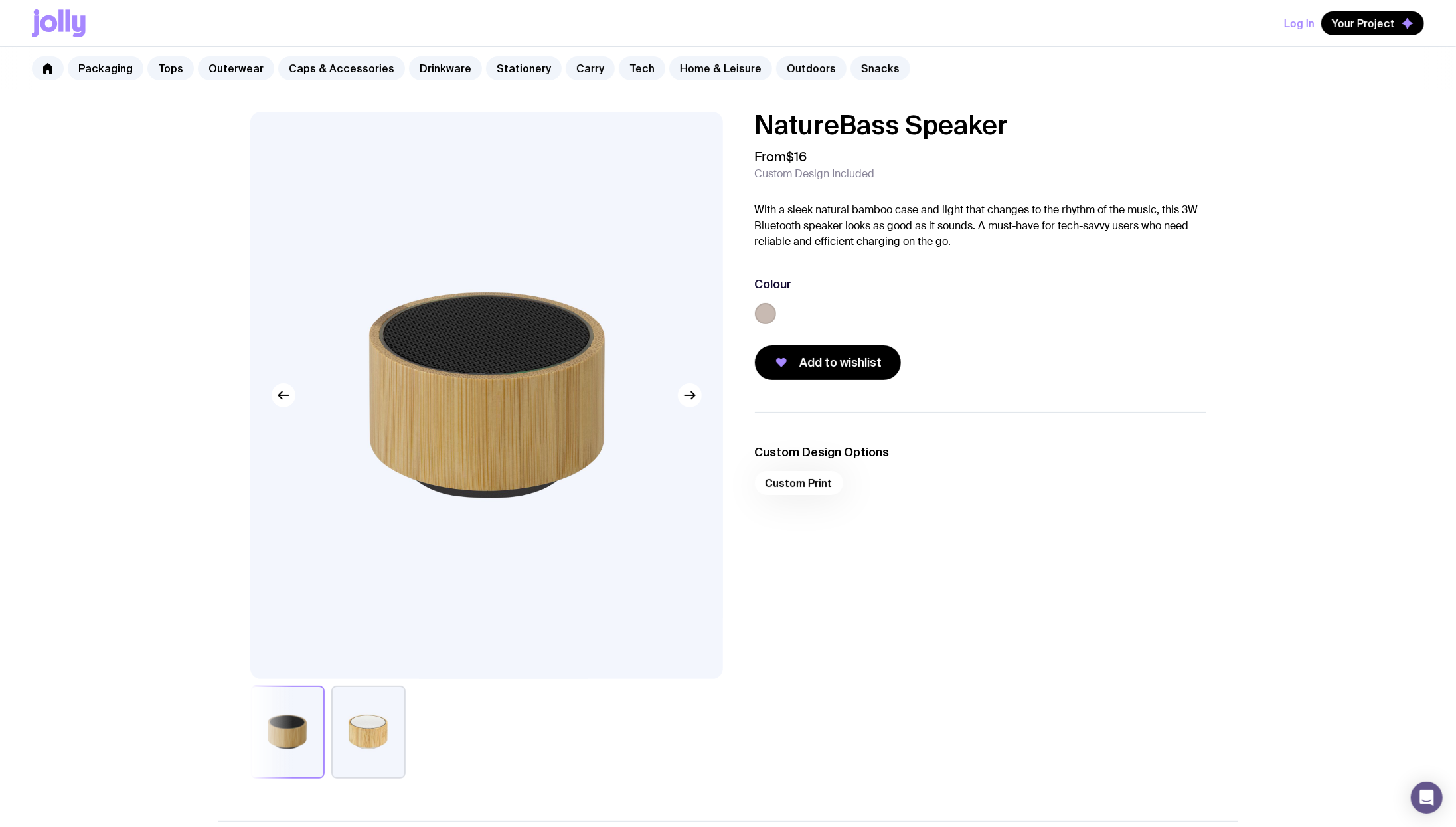
click at [363, 744] on button "button" at bounding box center [368, 732] width 74 height 93
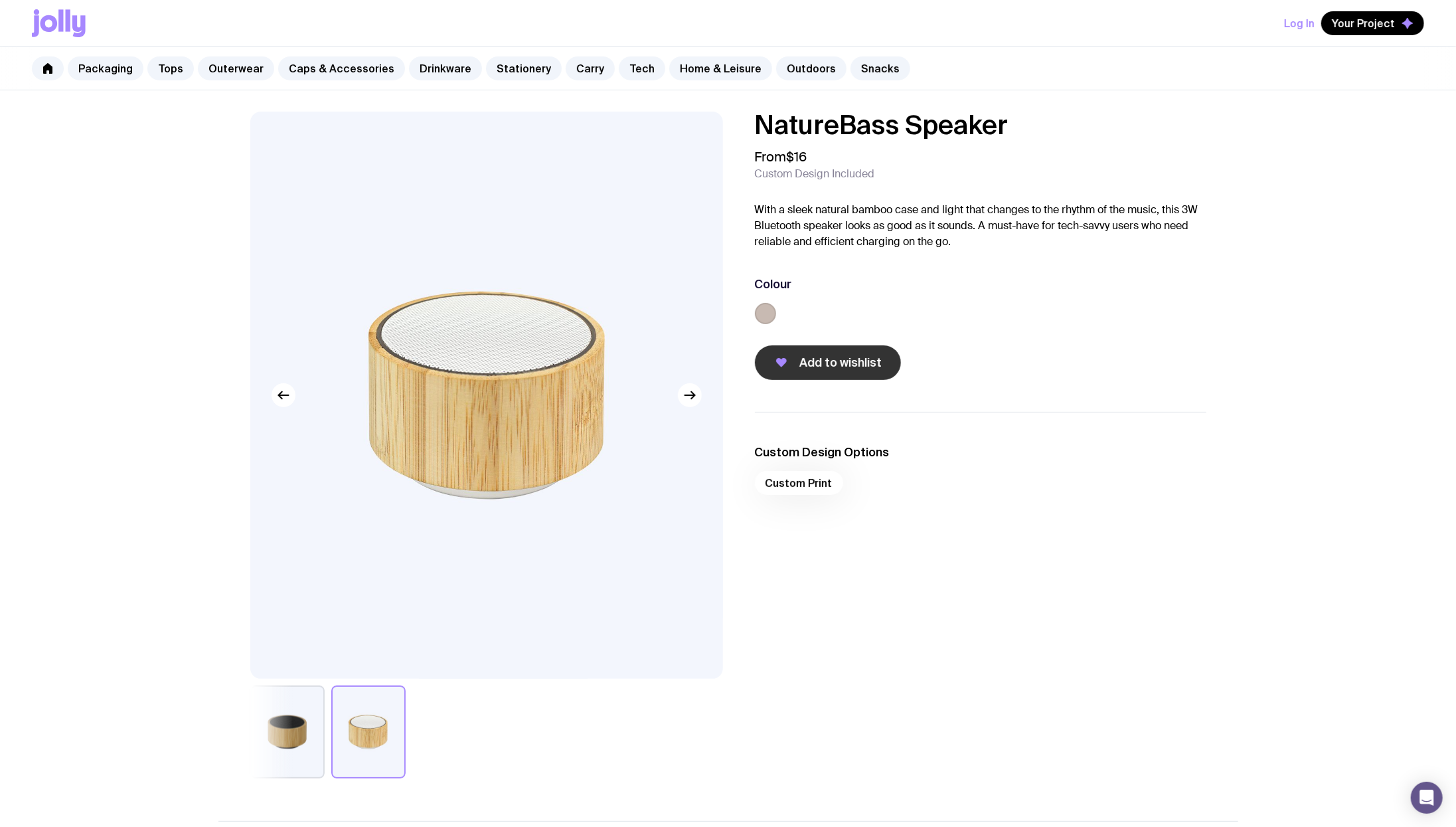
click at [866, 368] on span "Add to wishlist" at bounding box center [841, 363] width 83 height 16
click at [1359, 31] on button "Your Project" at bounding box center [1372, 23] width 103 height 24
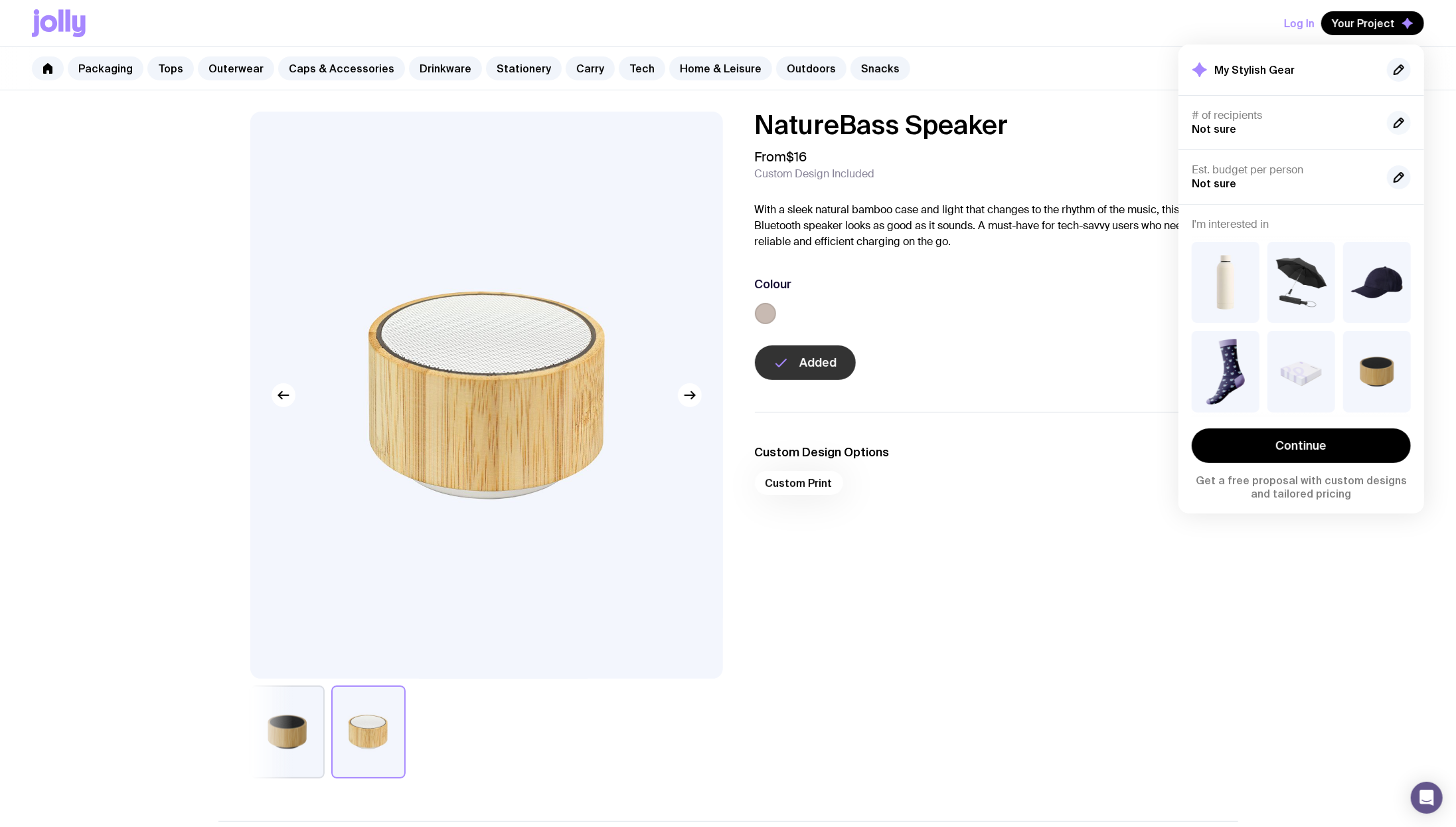
click at [1393, 125] on icon "button" at bounding box center [1399, 122] width 16 height 16
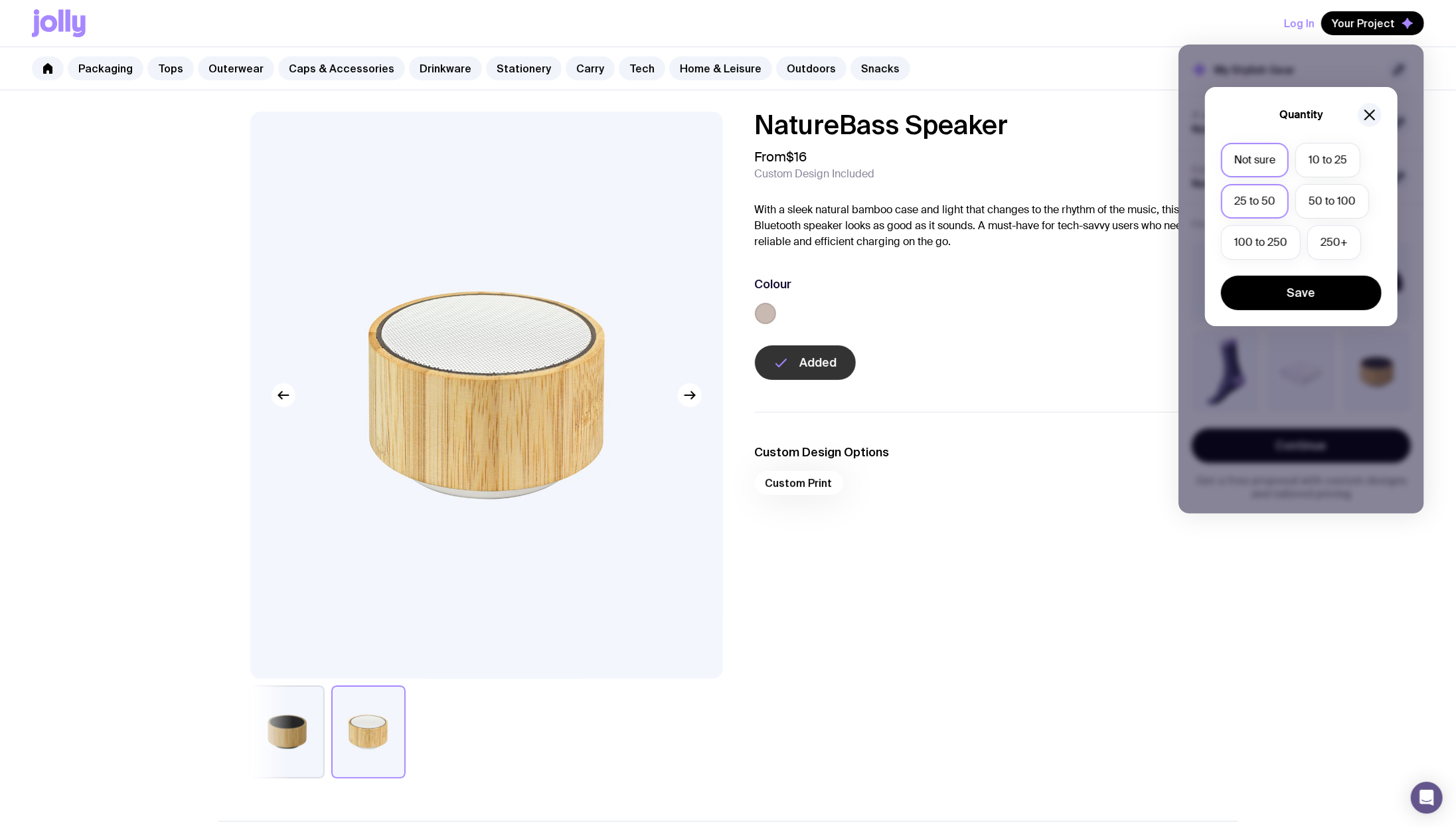
click at [1258, 204] on label "25 to 50" at bounding box center [1255, 201] width 67 height 34
click at [0, 0] on input "25 to 50" at bounding box center [0, 0] width 0 height 0
click at [1268, 302] on button "Save" at bounding box center [1301, 292] width 160 height 34
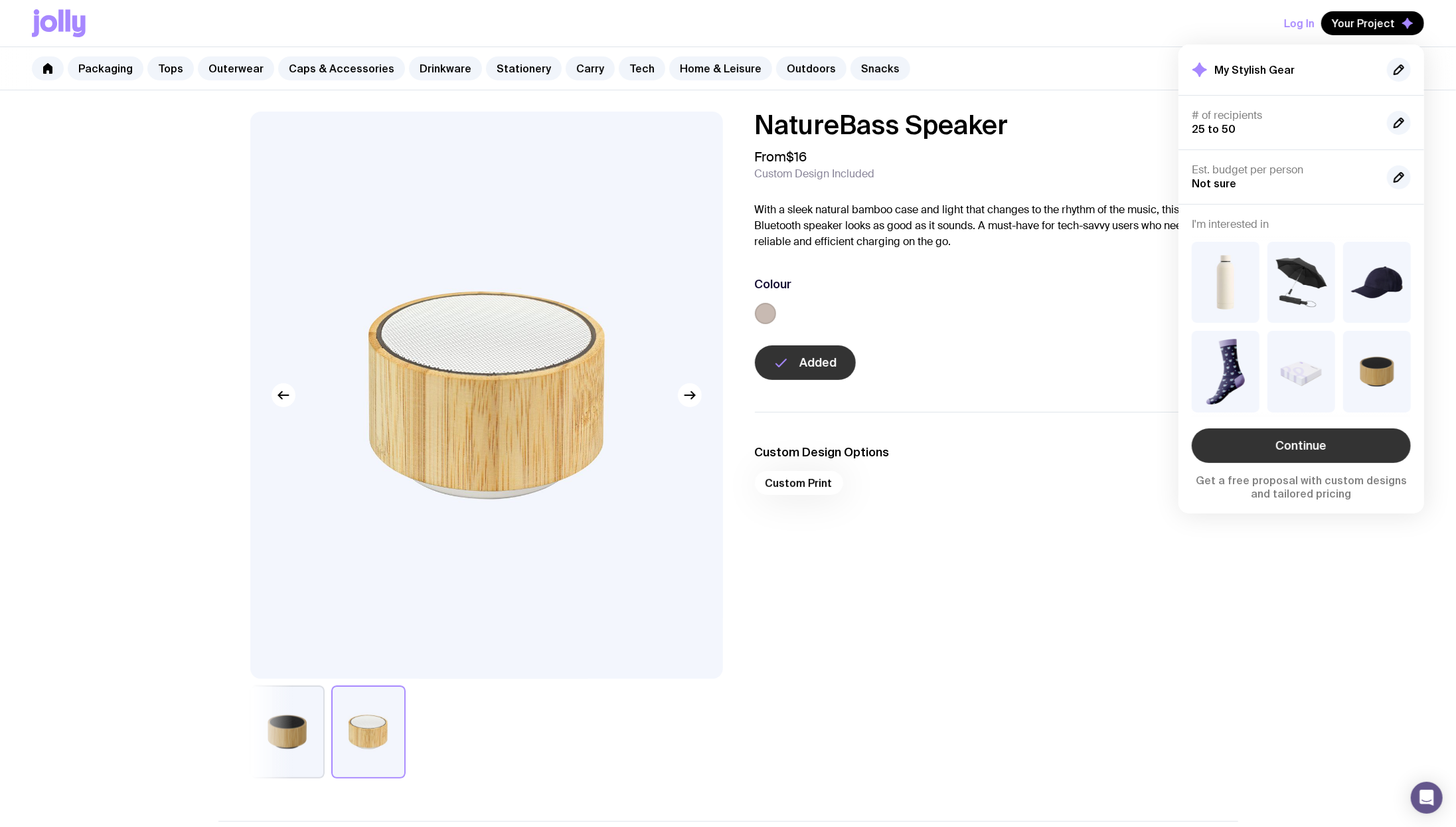
click at [1291, 446] on link "Continue" at bounding box center [1301, 445] width 219 height 34
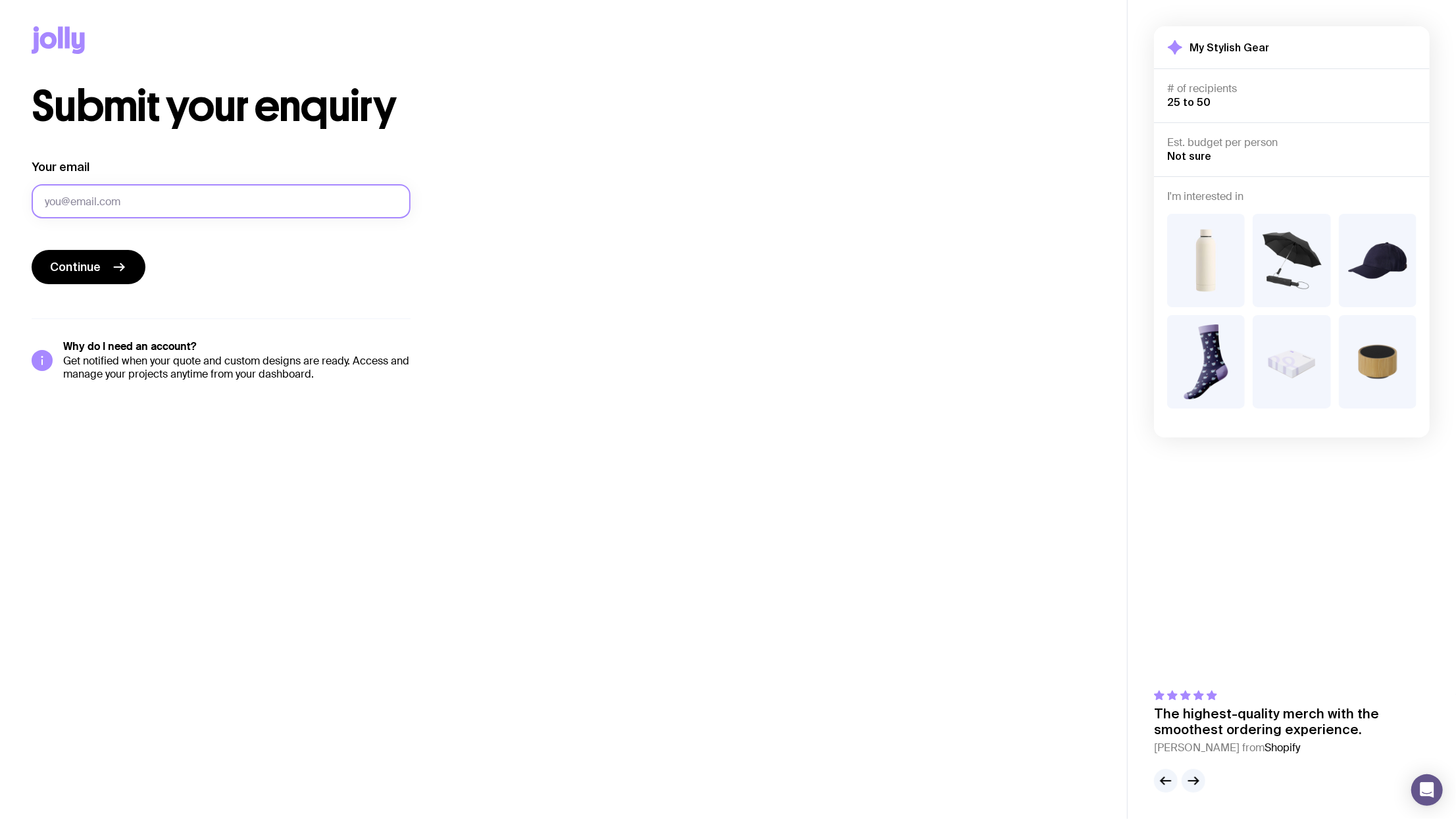
click at [217, 192] on input "Your email" at bounding box center [221, 201] width 379 height 34
type input "[PERSON_NAME][EMAIL_ADDRESS][PERSON_NAME][DOMAIN_NAME]"
click at [101, 254] on button "Continue" at bounding box center [88, 267] width 114 height 34
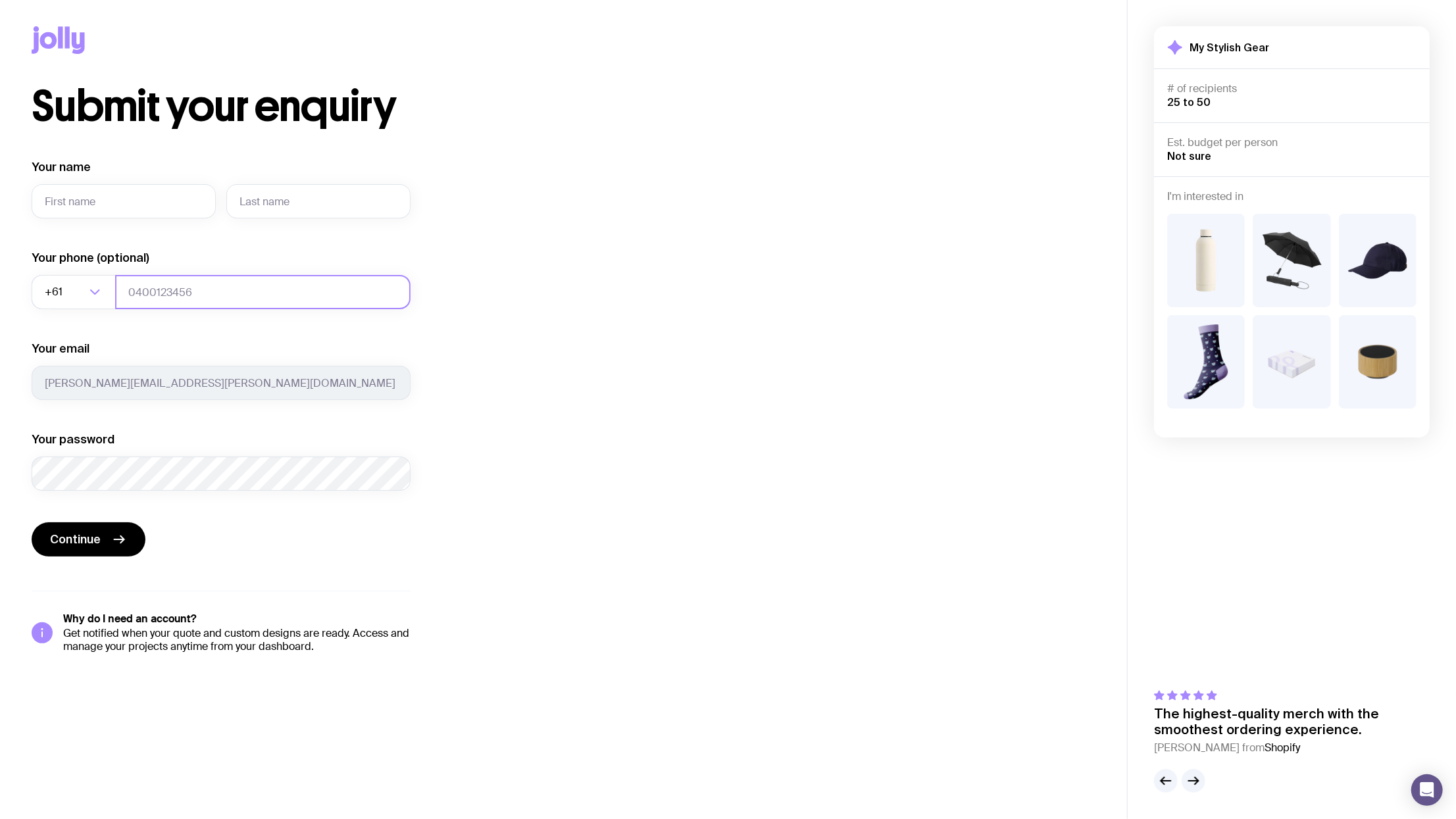
click at [324, 295] on input "tel" at bounding box center [262, 291] width 295 height 34
type input "0407471342"
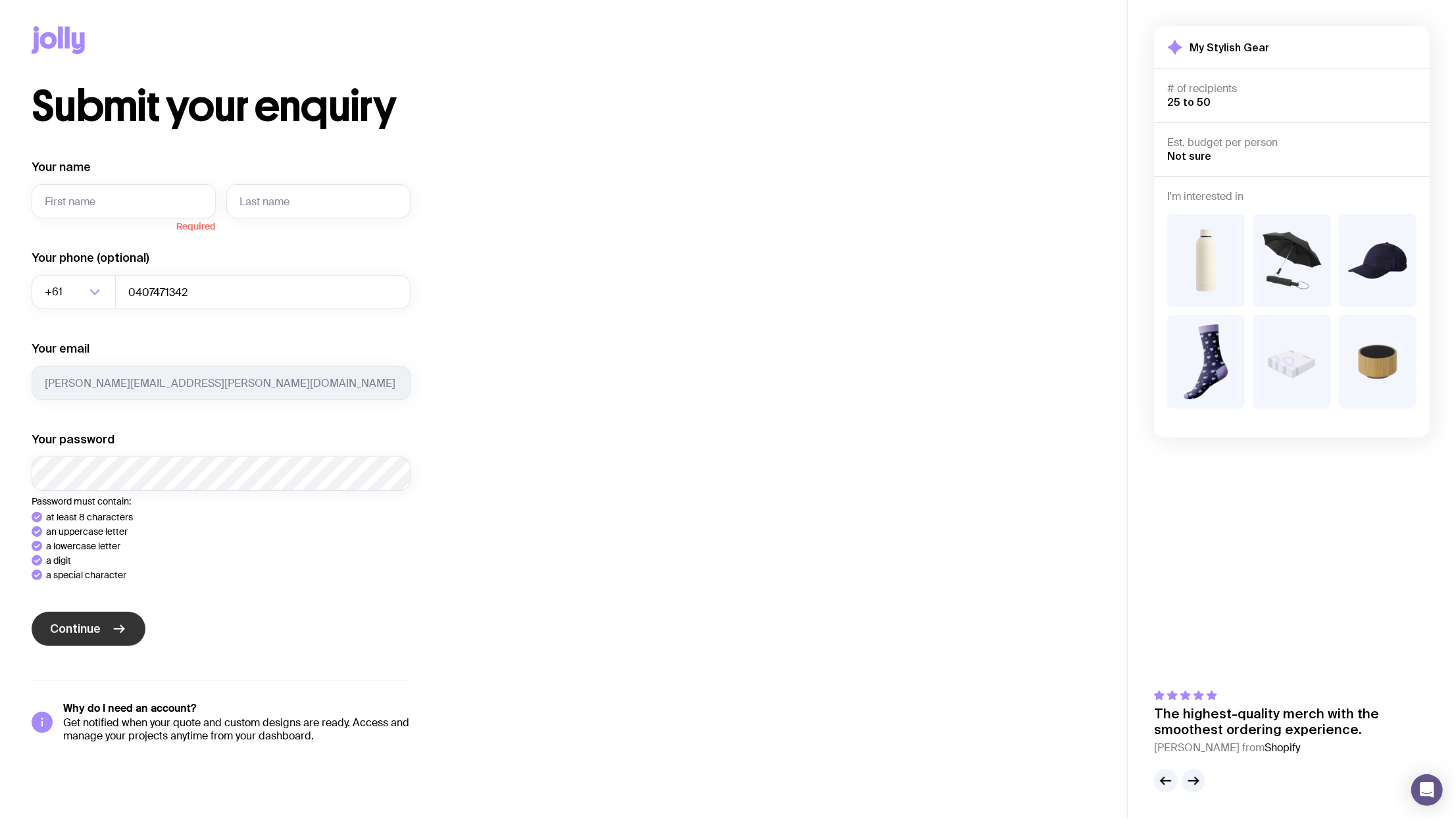
click at [86, 625] on div "Your name Required Your phone (optional) +61 Loading... 0407471342 Your email […" at bounding box center [221, 450] width 379 height 584
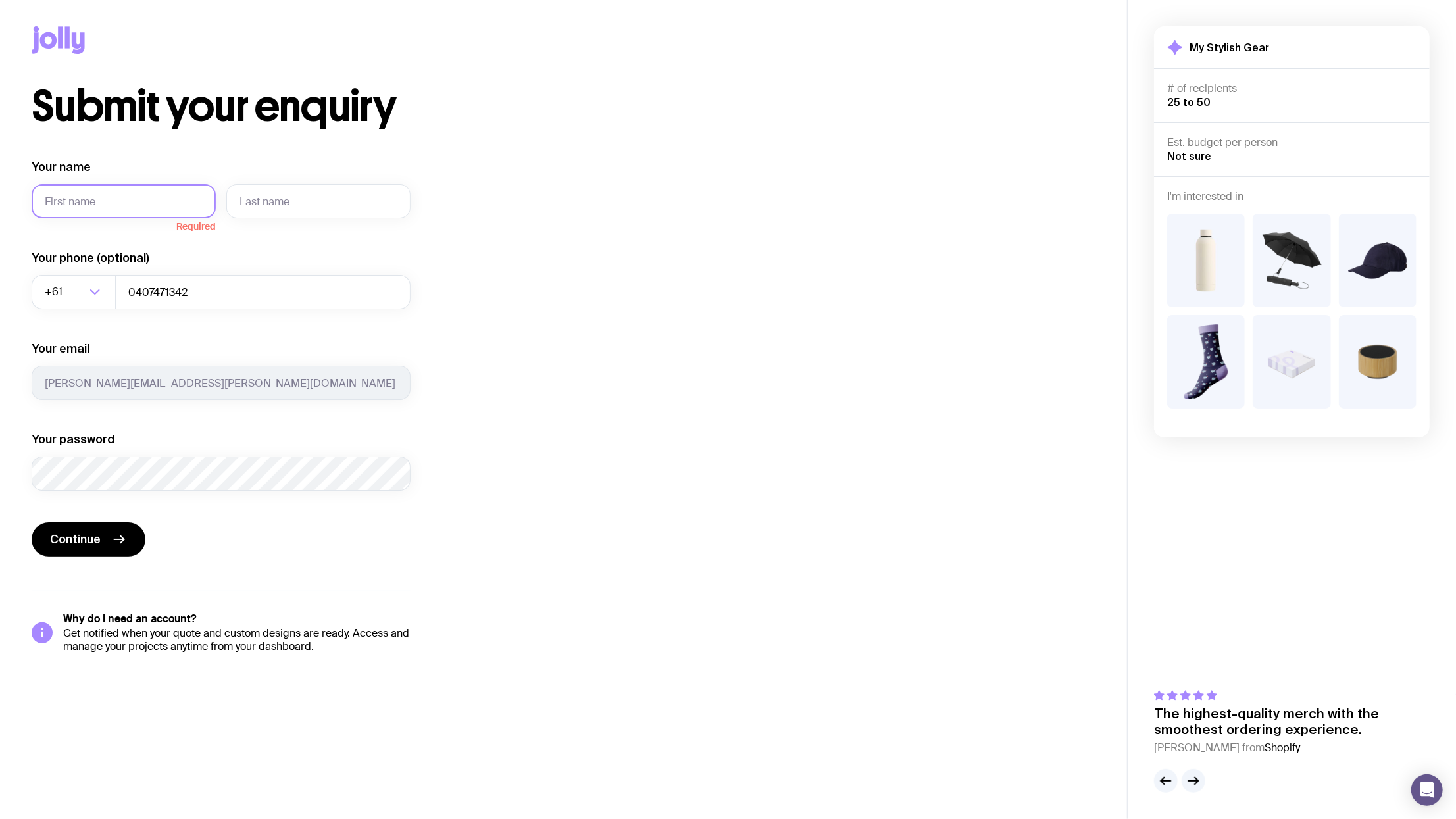
click at [158, 205] on input "Your name" at bounding box center [124, 201] width 184 height 34
type input "[PERSON_NAME]"
click at [271, 200] on input "text" at bounding box center [319, 201] width 184 height 34
type input "[PERSON_NAME]"
click at [78, 541] on span "Continue" at bounding box center [75, 539] width 51 height 16
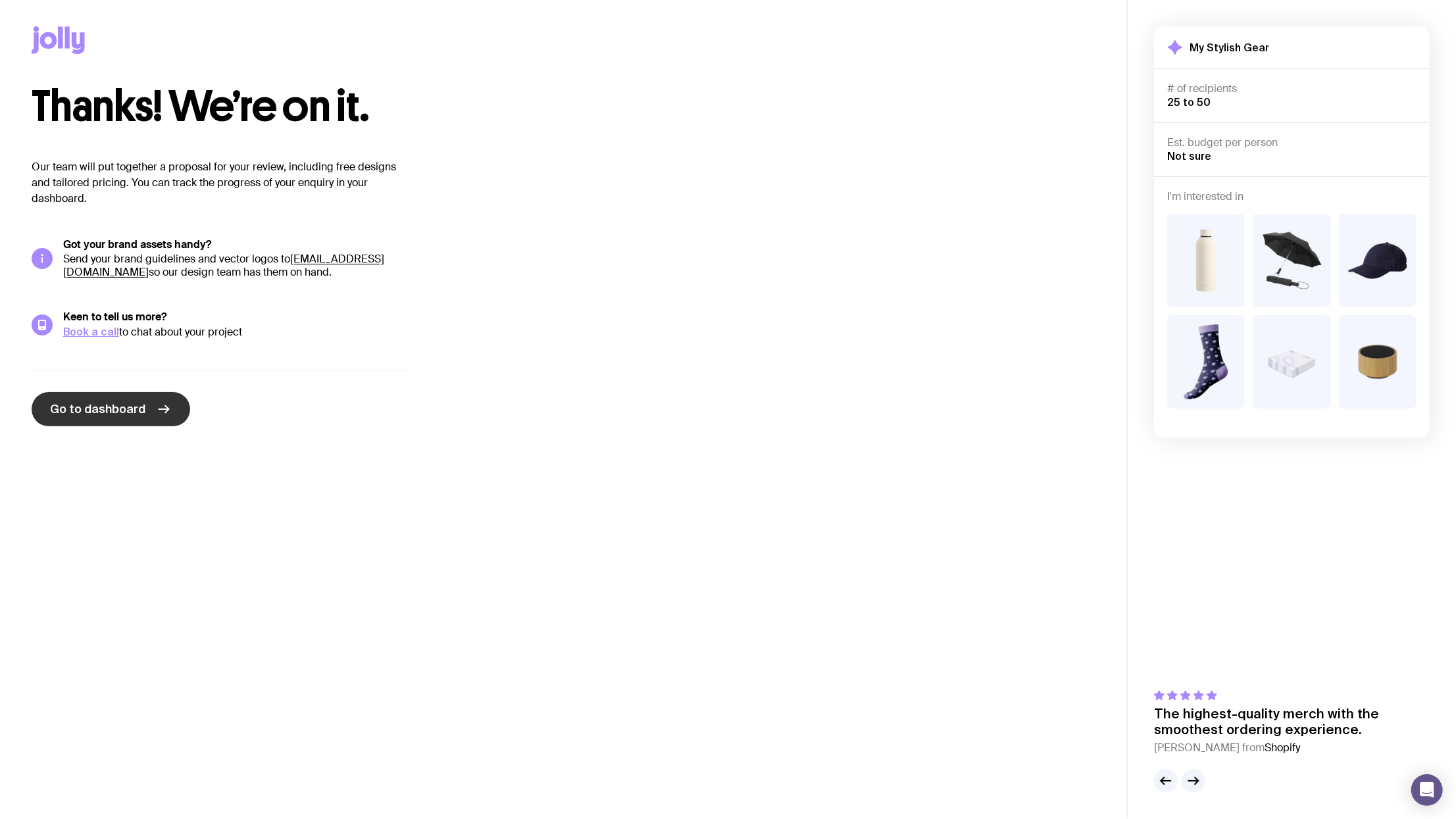
click at [126, 409] on span "Go to dashboard" at bounding box center [97, 409] width 95 height 16
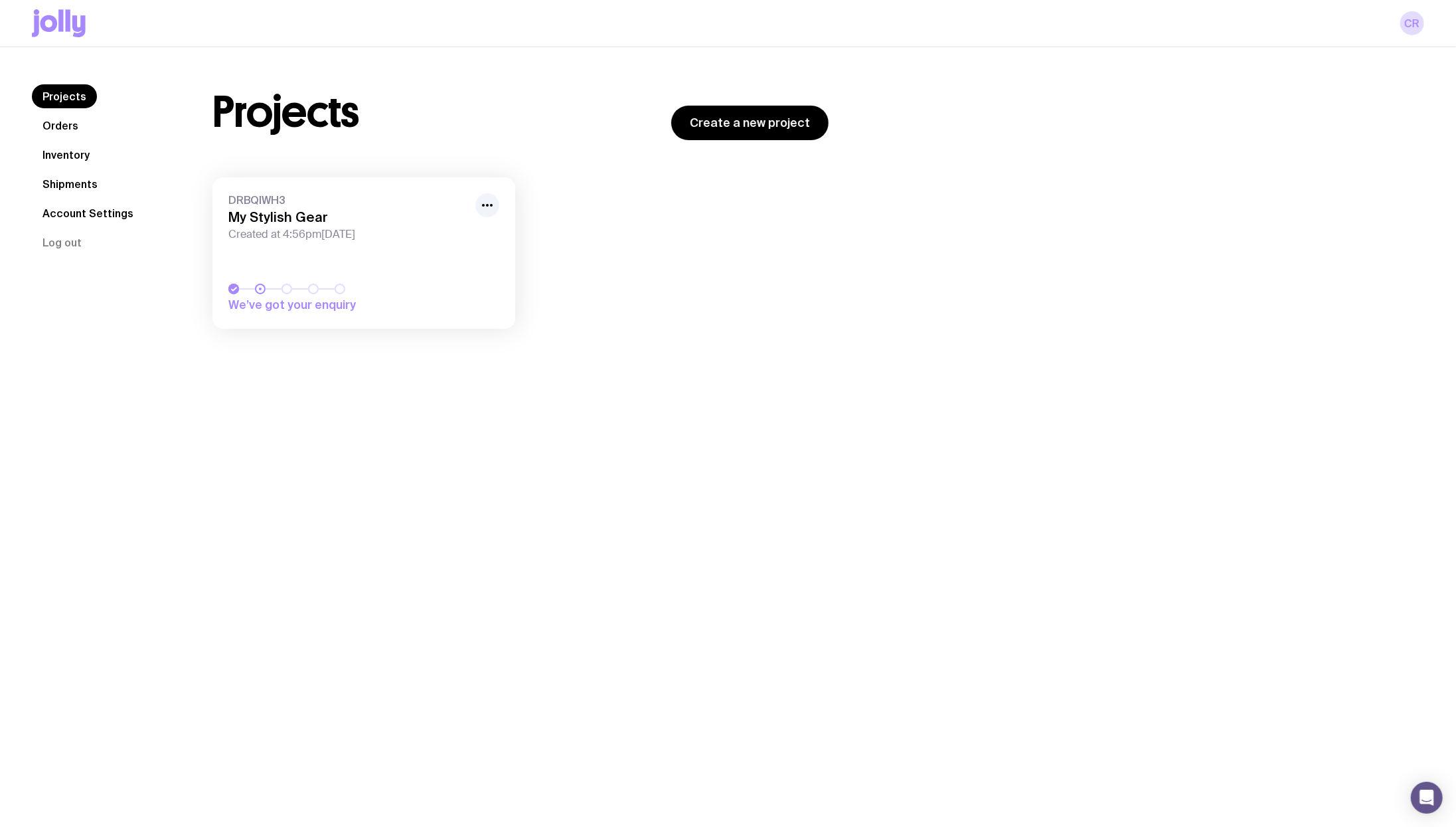
click at [345, 209] on h3 "My Stylish Gear" at bounding box center [348, 216] width 239 height 16
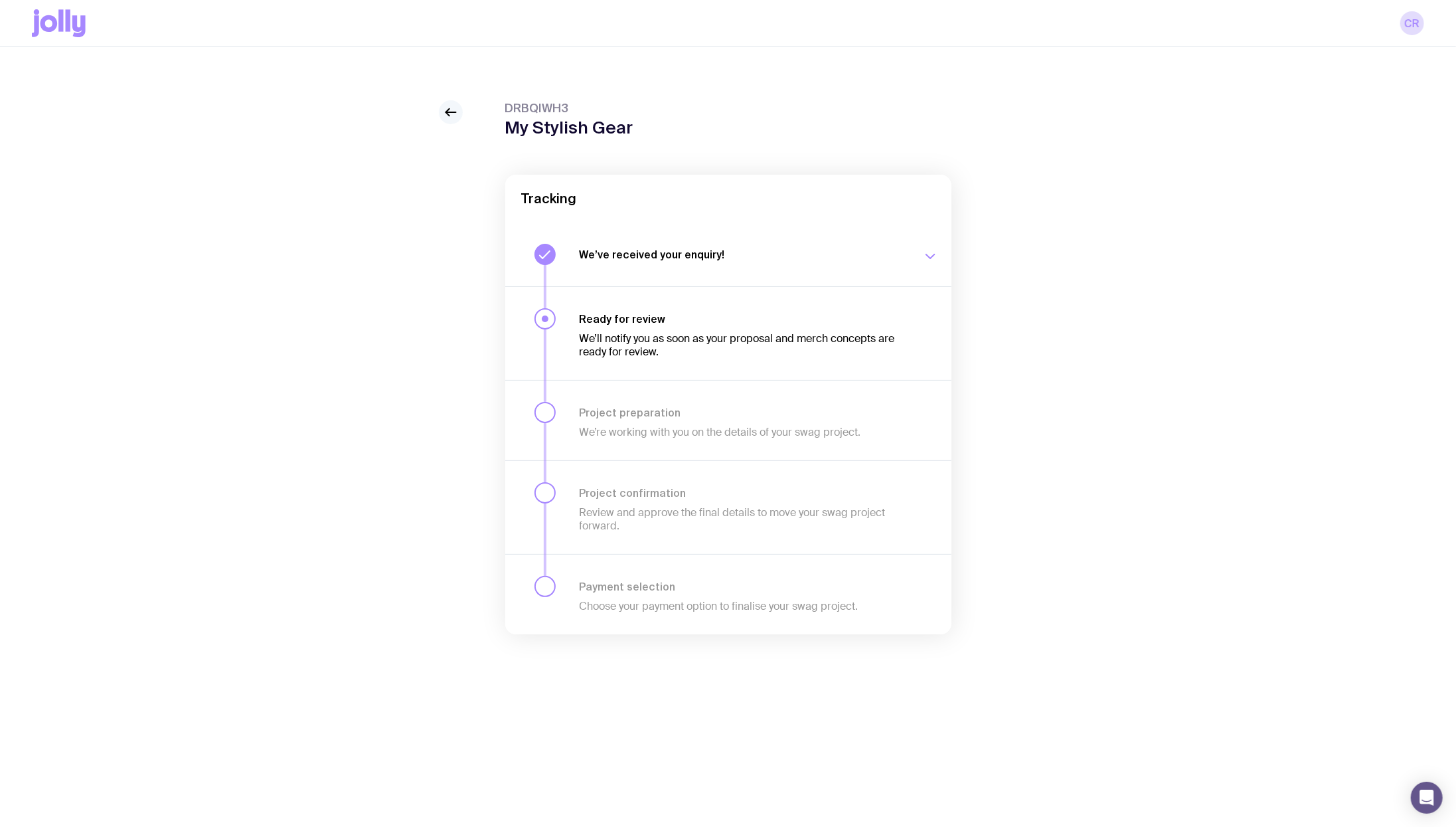
click at [452, 108] on icon at bounding box center [451, 112] width 16 height 16
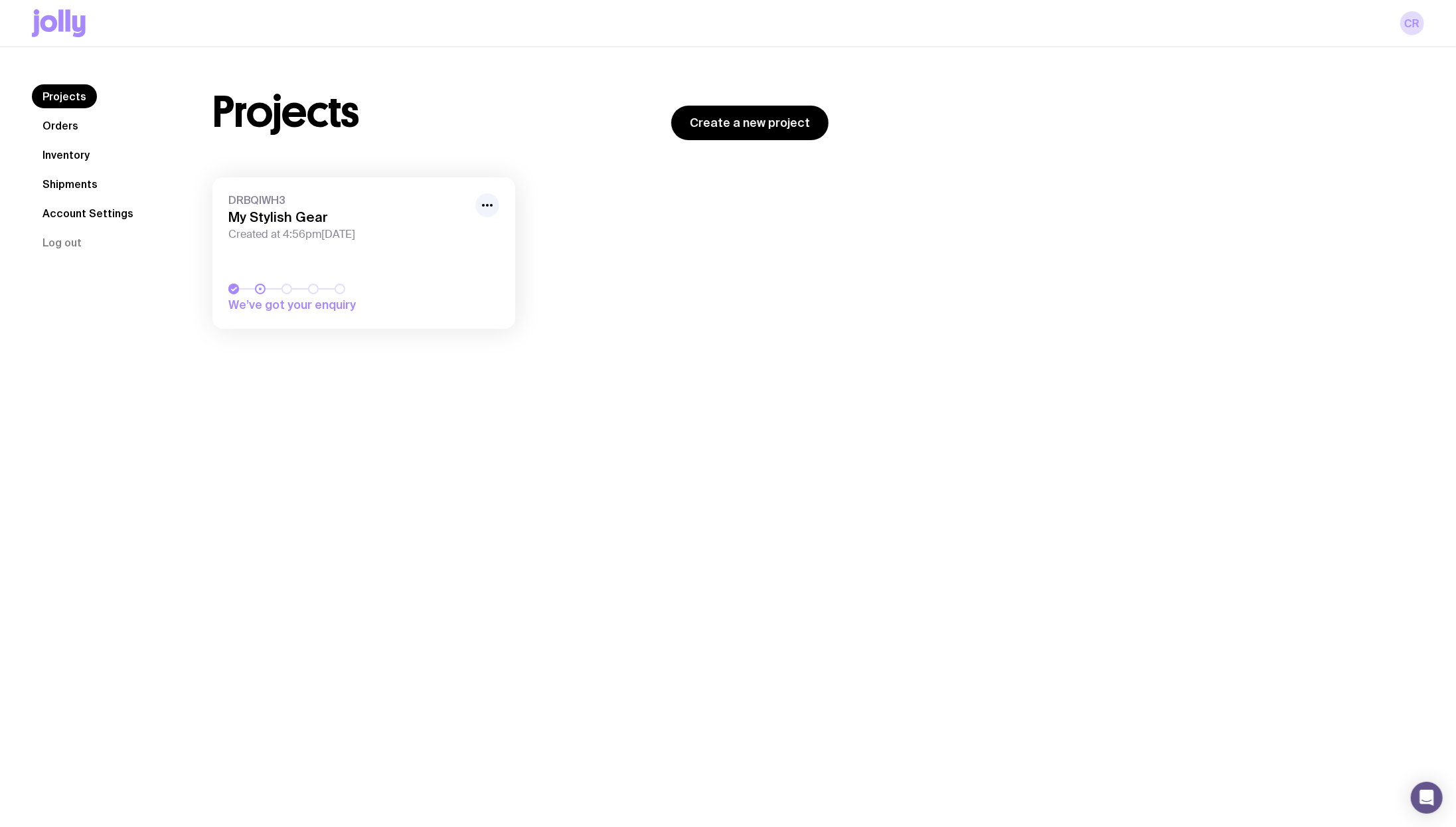
click at [338, 209] on h3 "My Stylish Gear" at bounding box center [348, 216] width 239 height 16
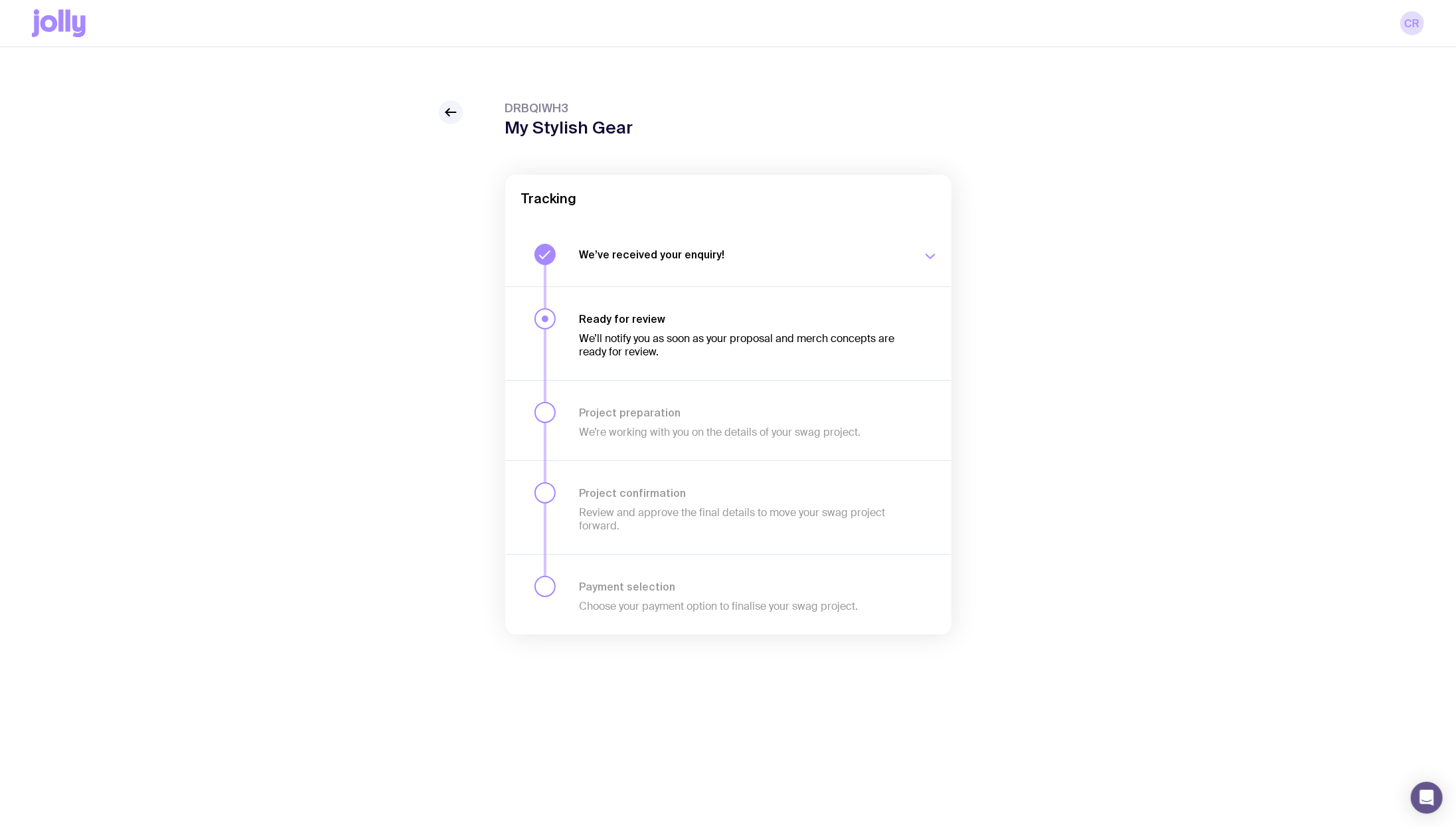
click at [667, 257] on h3 "We’ve received your enquiry!" at bounding box center [743, 254] width 327 height 13
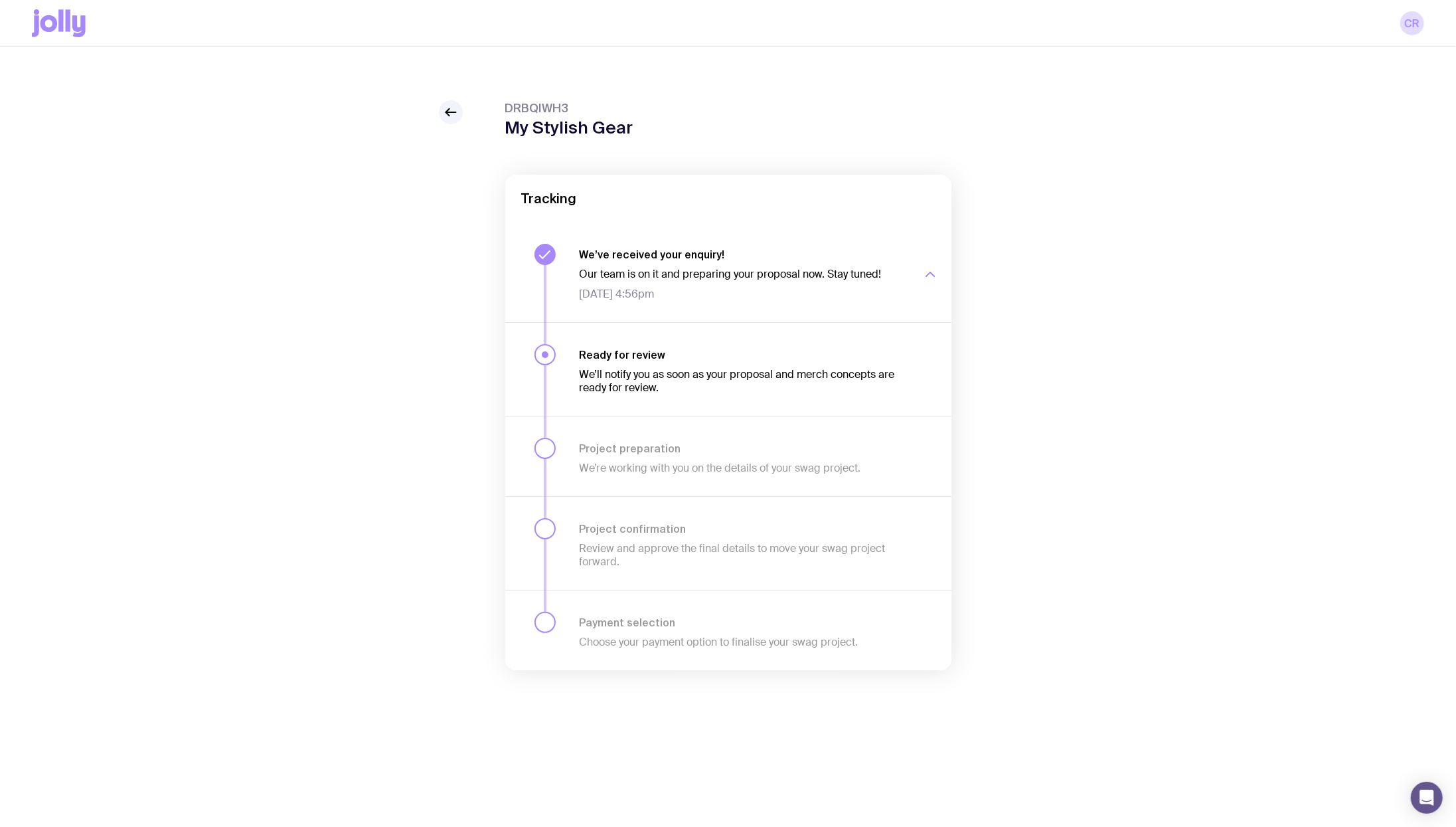
click at [666, 260] on h3 "We’ve received your enquiry!" at bounding box center [743, 254] width 327 height 13
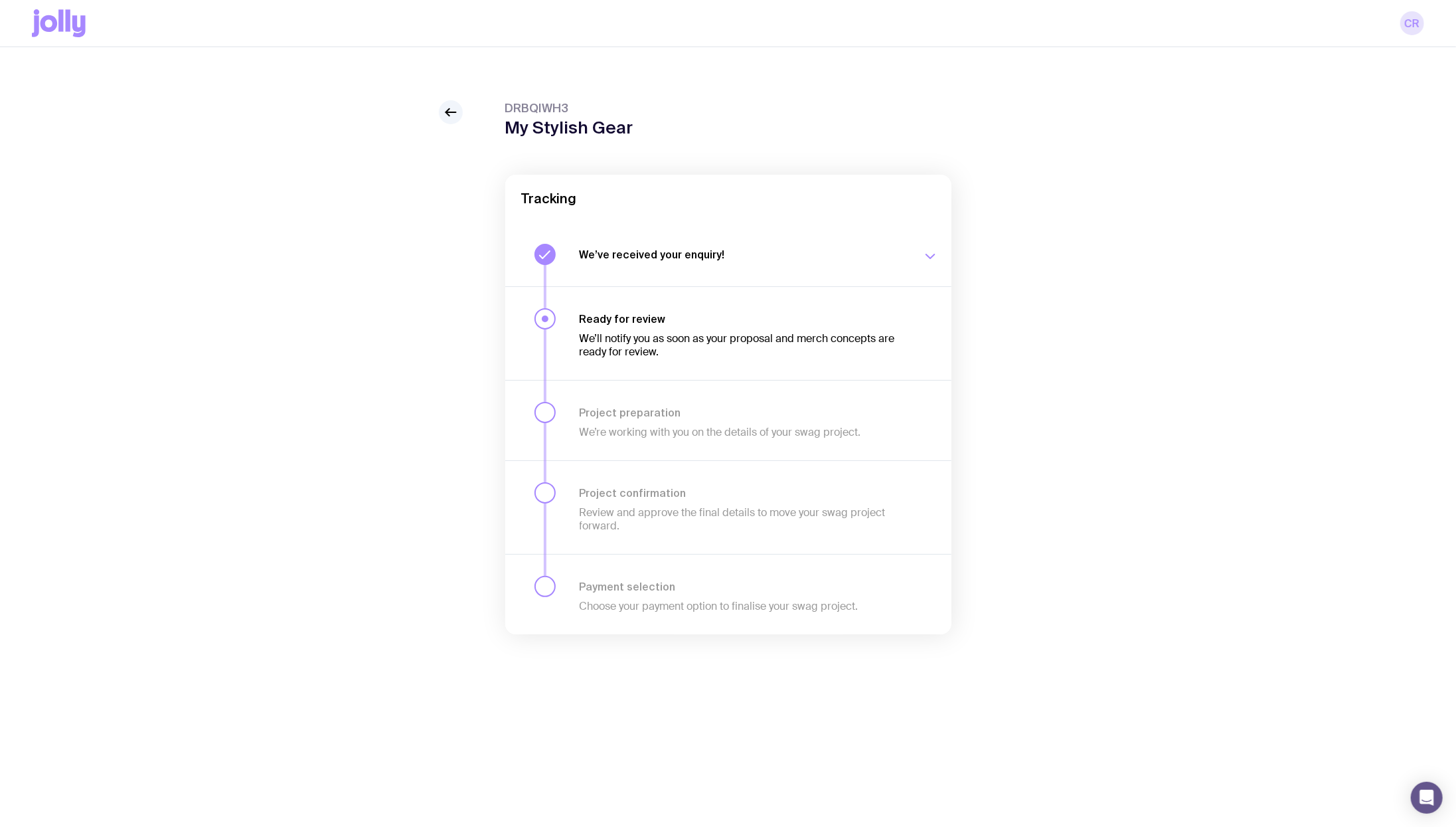
click at [1412, 24] on link "CR" at bounding box center [1412, 23] width 24 height 24
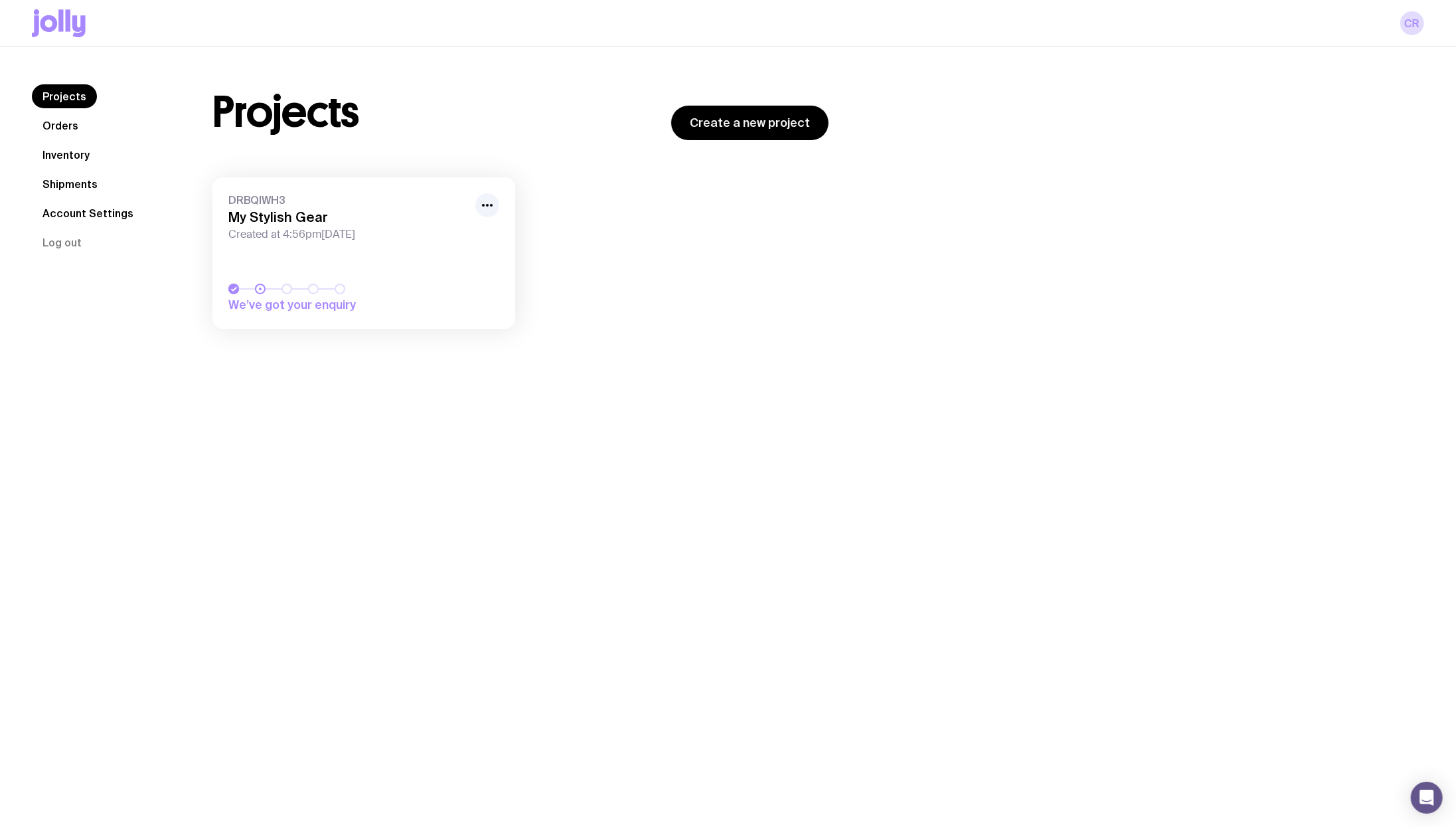
click at [56, 129] on link "Orders" at bounding box center [61, 125] width 57 height 24
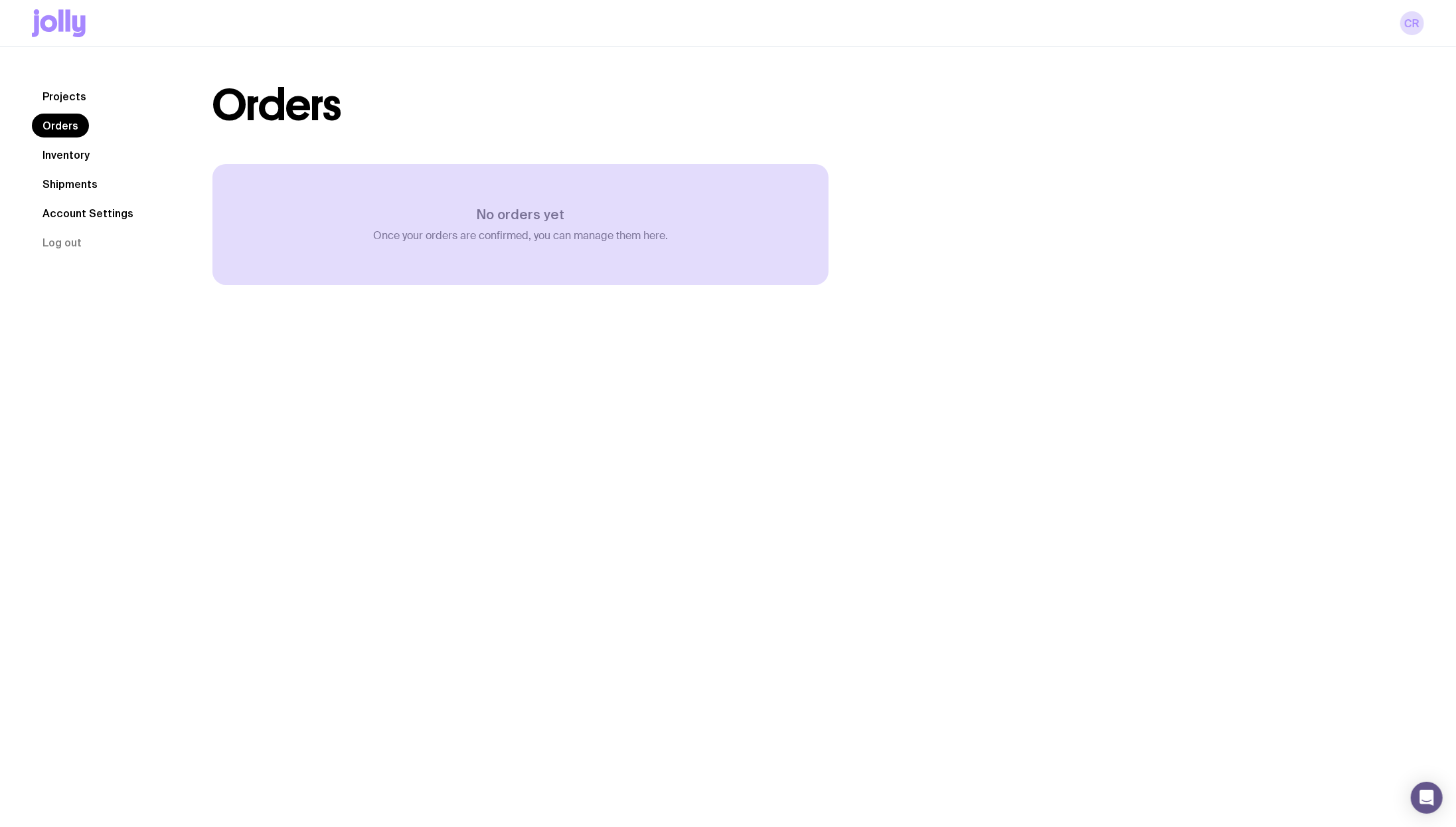
click at [56, 154] on link "Inventory" at bounding box center [66, 154] width 68 height 24
click at [61, 97] on link "Projects" at bounding box center [65, 96] width 65 height 24
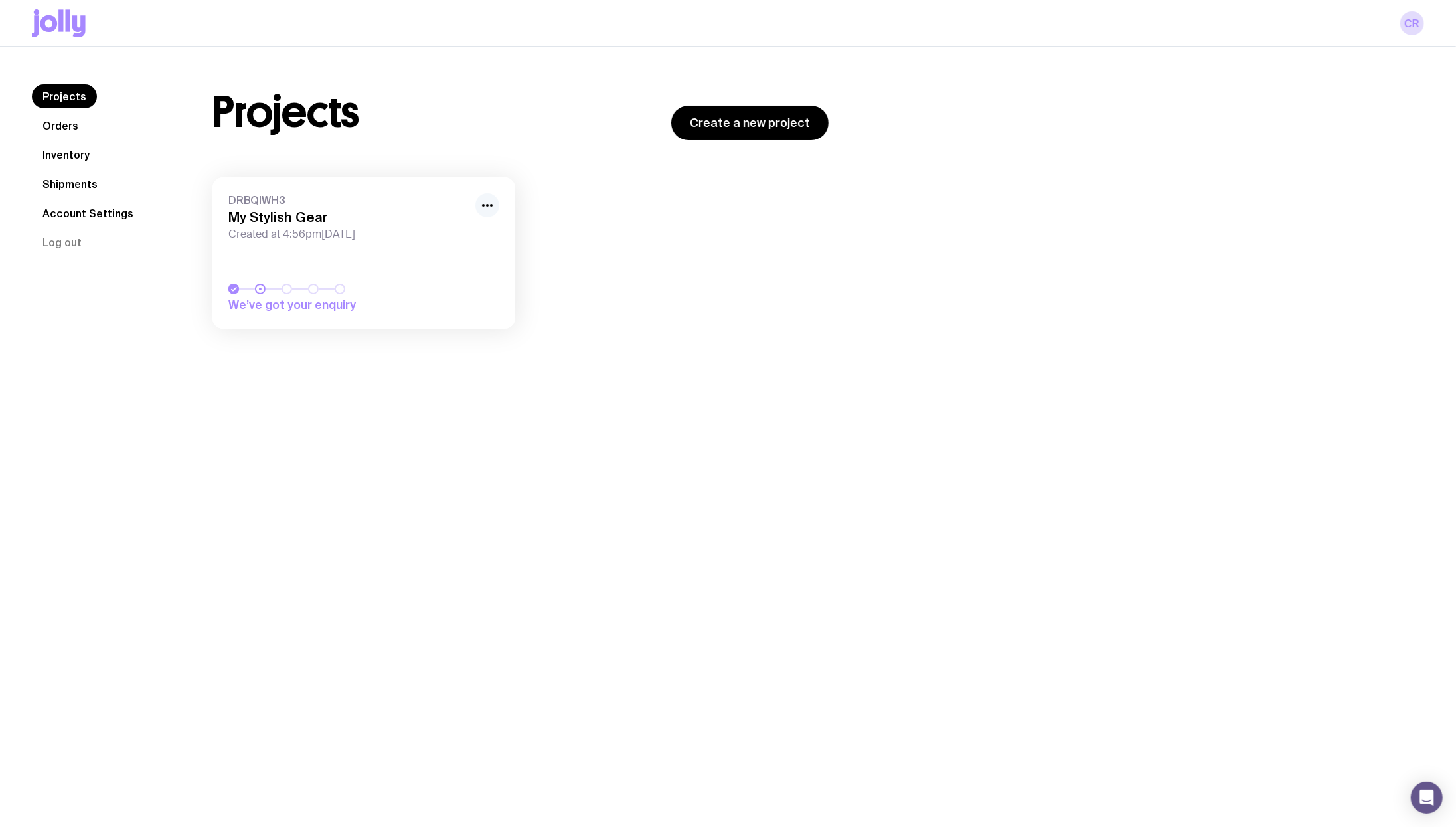
click at [490, 204] on icon "button" at bounding box center [487, 205] width 16 height 16
click at [393, 382] on div "Projects Orders Inventory Shipments Account Settings Log out Projects Orders In…" at bounding box center [728, 460] width 1456 height 827
